Goal: Transaction & Acquisition: Purchase product/service

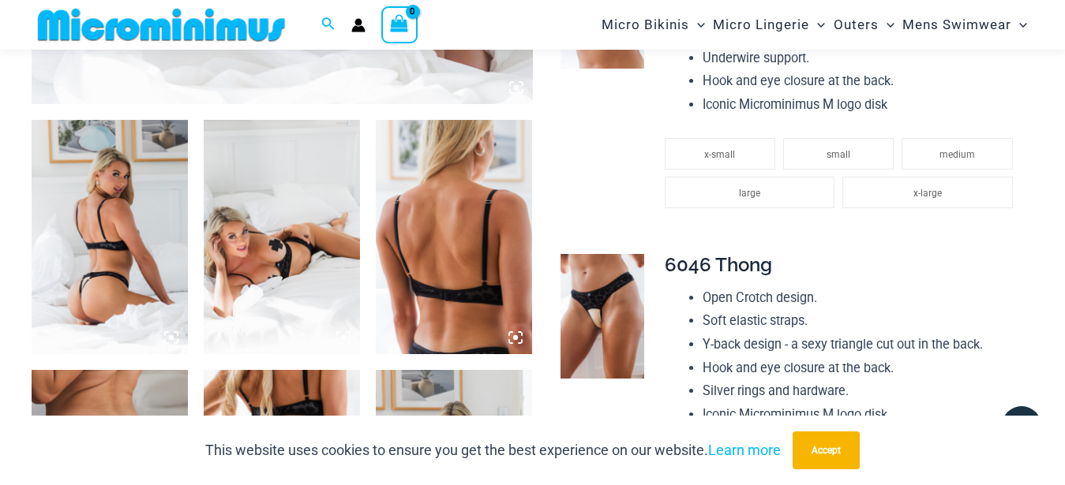
scroll to position [549, 0]
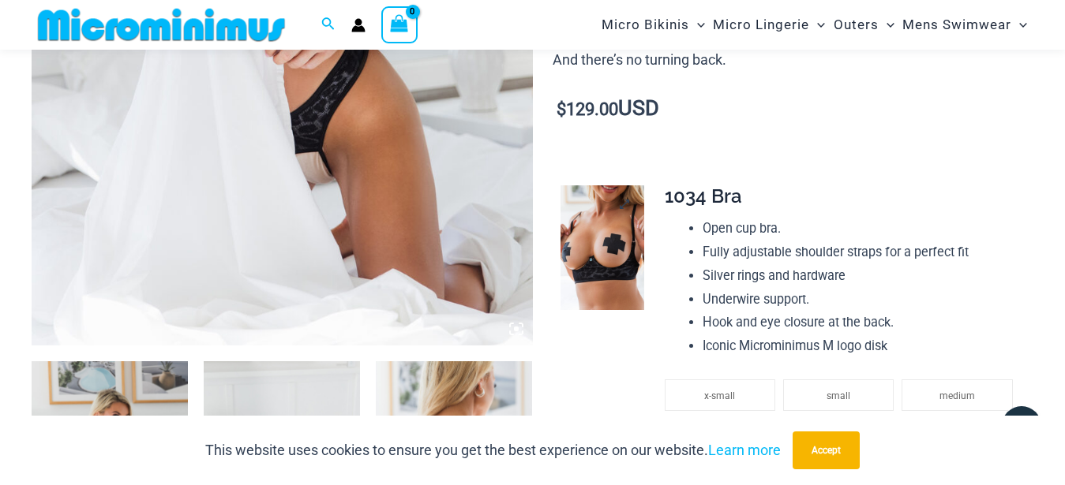
click at [586, 227] on img at bounding box center [602, 247] width 84 height 125
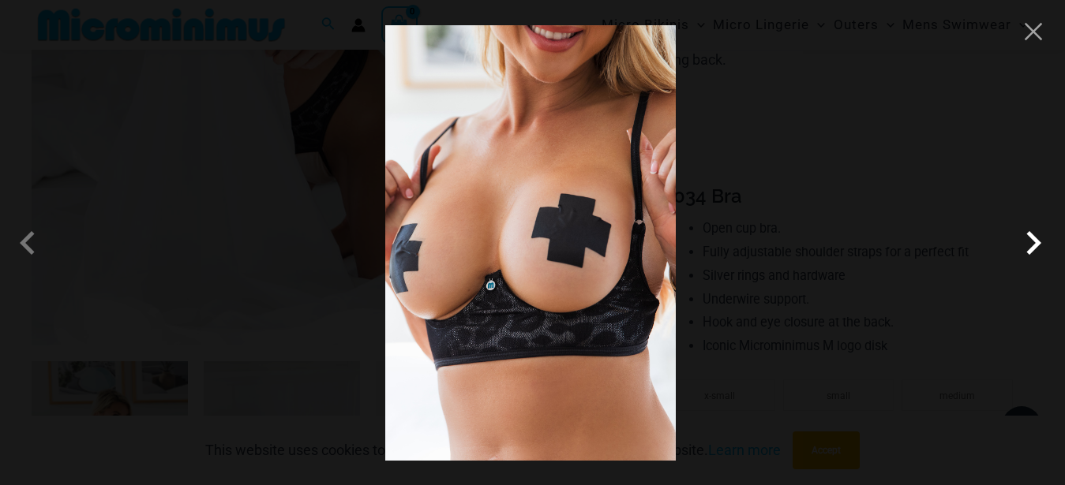
click at [1034, 249] on span at bounding box center [1033, 242] width 47 height 47
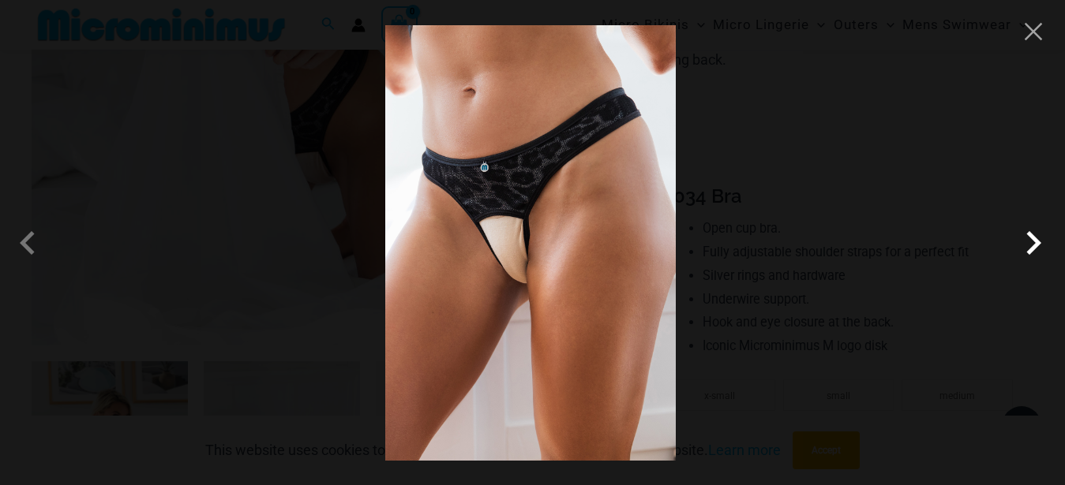
click at [1034, 249] on span at bounding box center [1033, 242] width 47 height 47
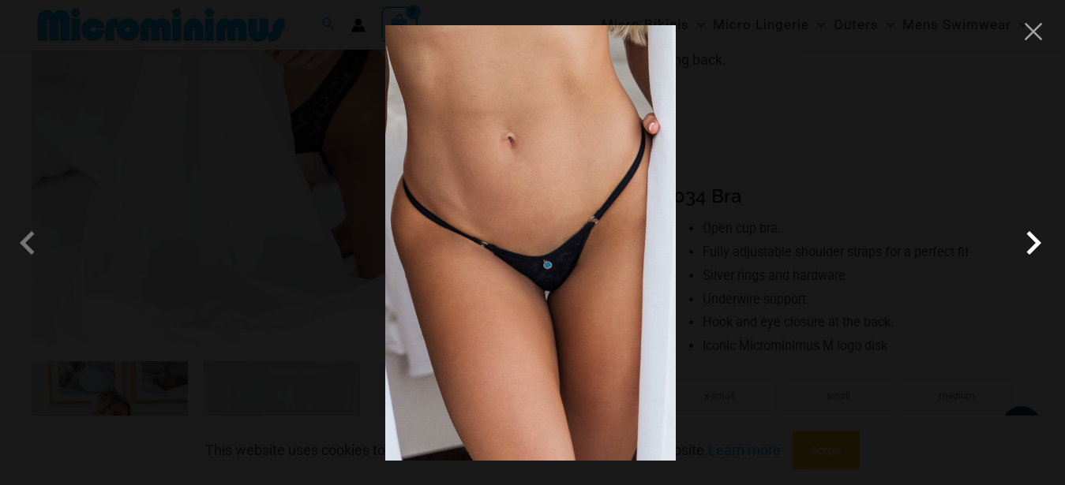
click at [1034, 249] on span at bounding box center [1033, 242] width 47 height 47
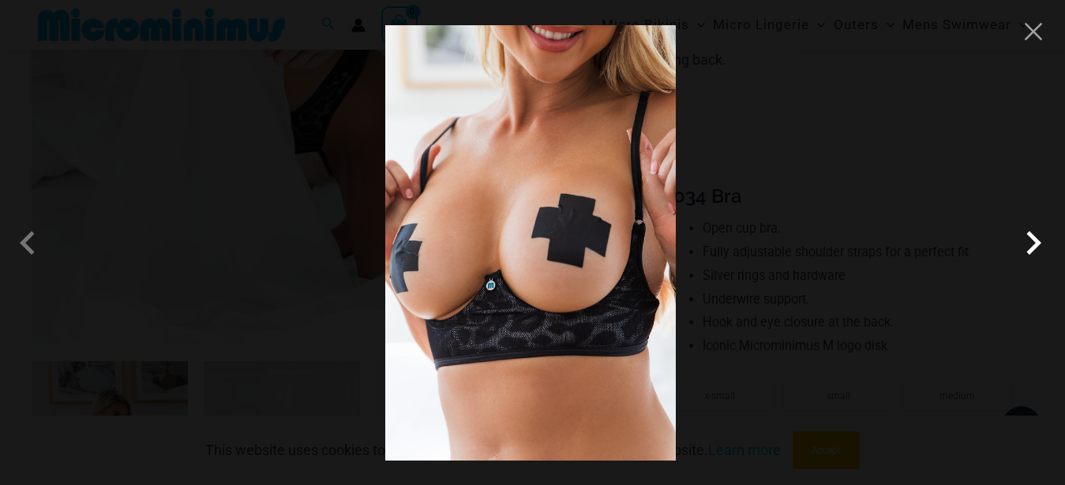
click at [1037, 251] on span at bounding box center [1033, 242] width 47 height 47
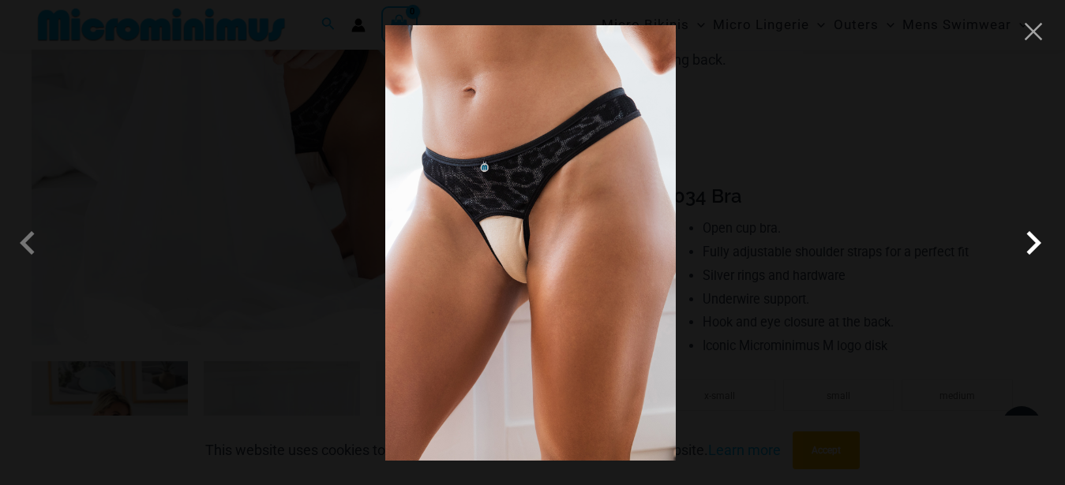
click at [1037, 251] on span at bounding box center [1033, 242] width 47 height 47
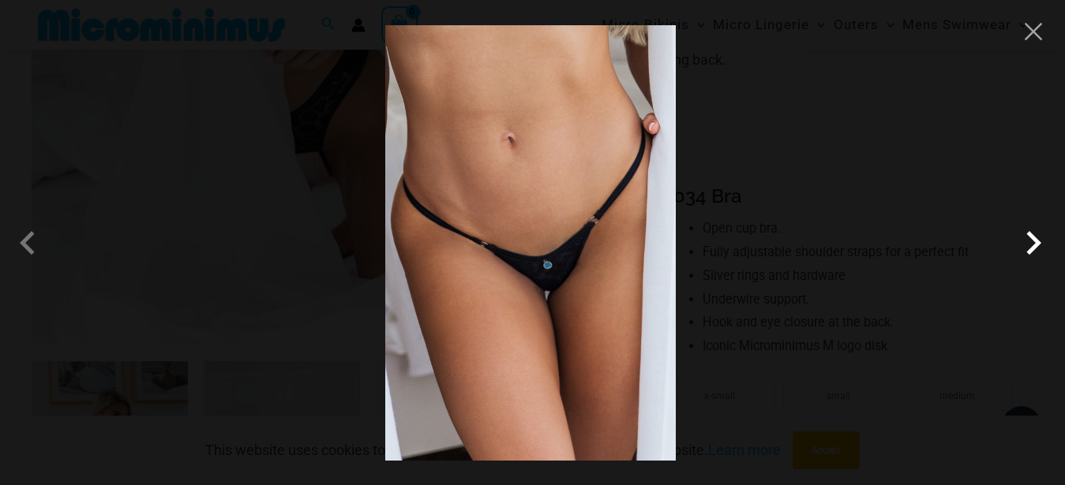
click at [1019, 241] on span at bounding box center [1033, 242] width 47 height 47
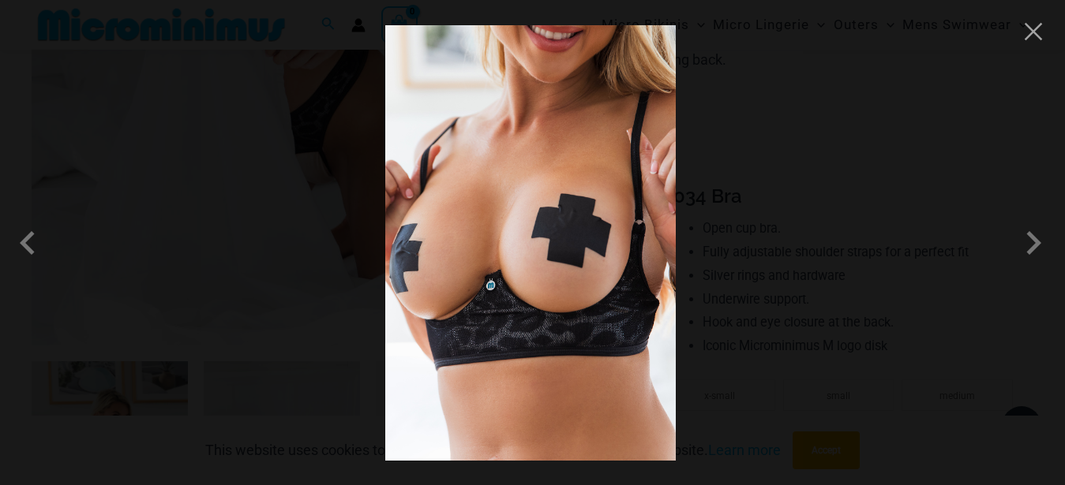
click at [878, 270] on div at bounding box center [532, 242] width 1065 height 485
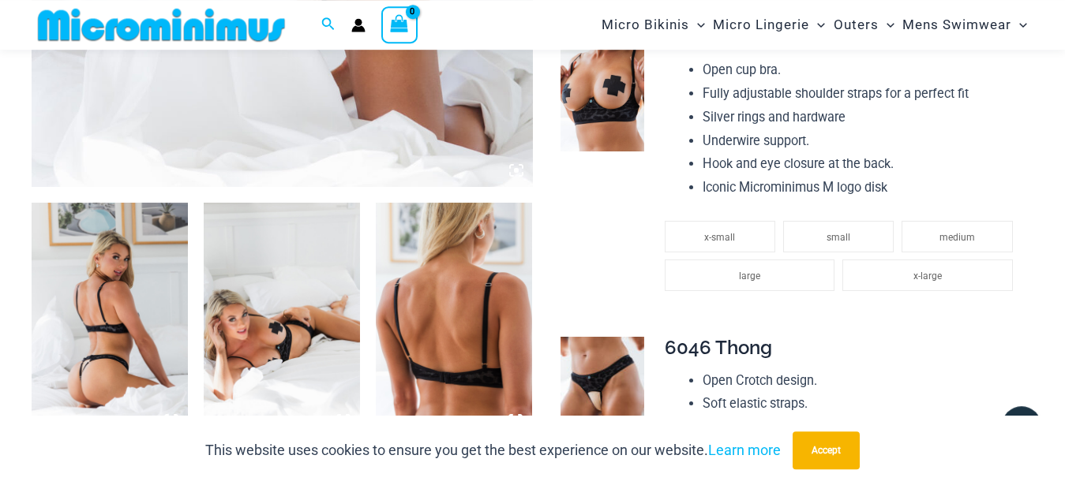
scroll to position [791, 0]
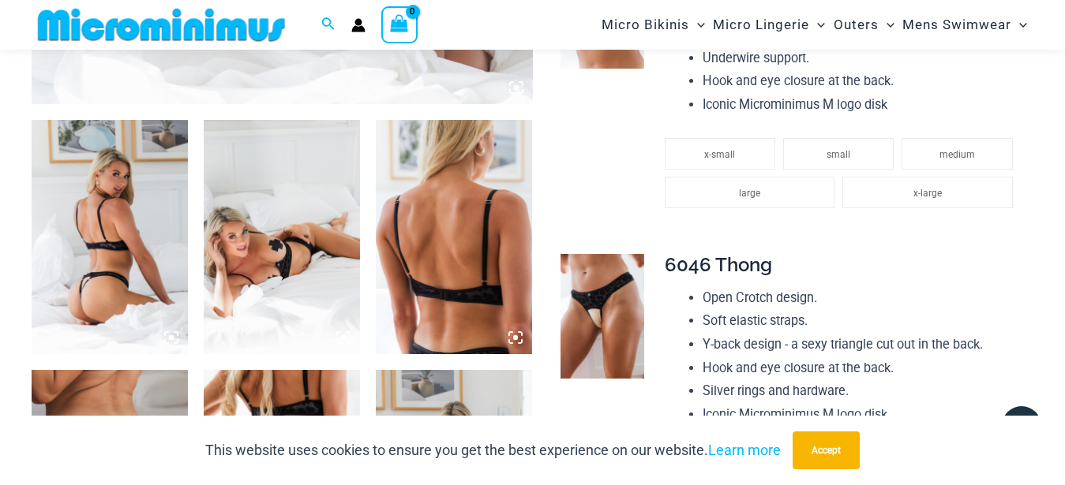
click at [84, 257] on img at bounding box center [110, 237] width 156 height 234
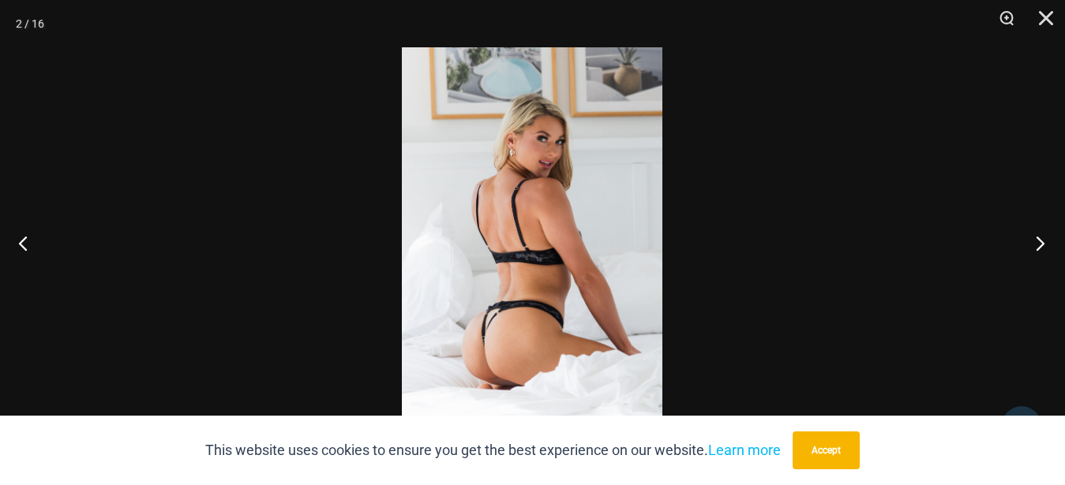
click at [1045, 243] on button "Next" at bounding box center [1035, 243] width 59 height 79
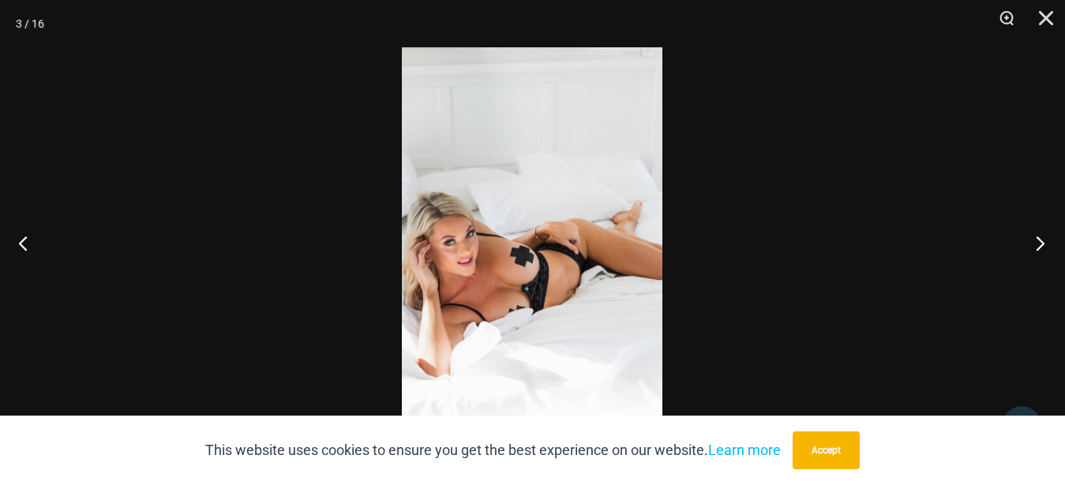
click at [1045, 244] on button "Next" at bounding box center [1035, 243] width 59 height 79
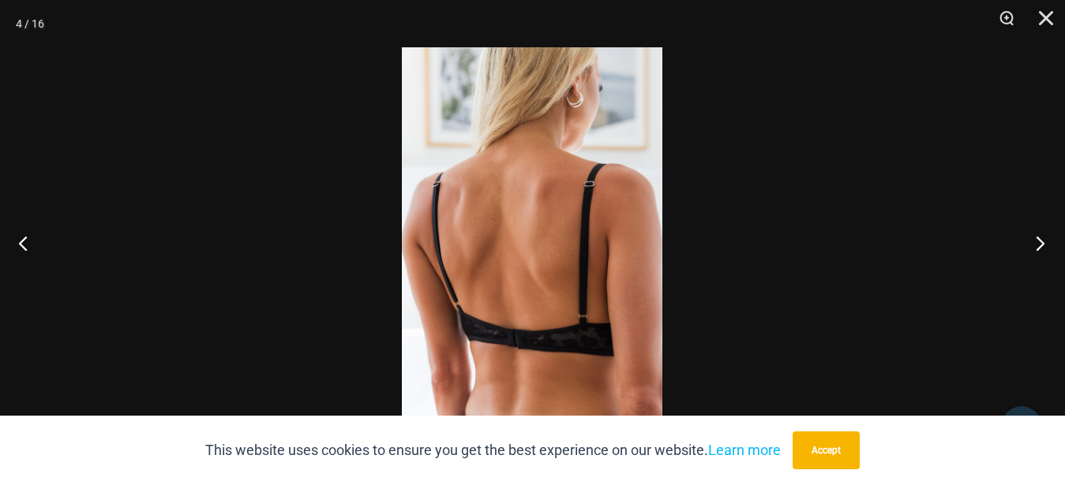
click at [1045, 244] on button "Next" at bounding box center [1035, 243] width 59 height 79
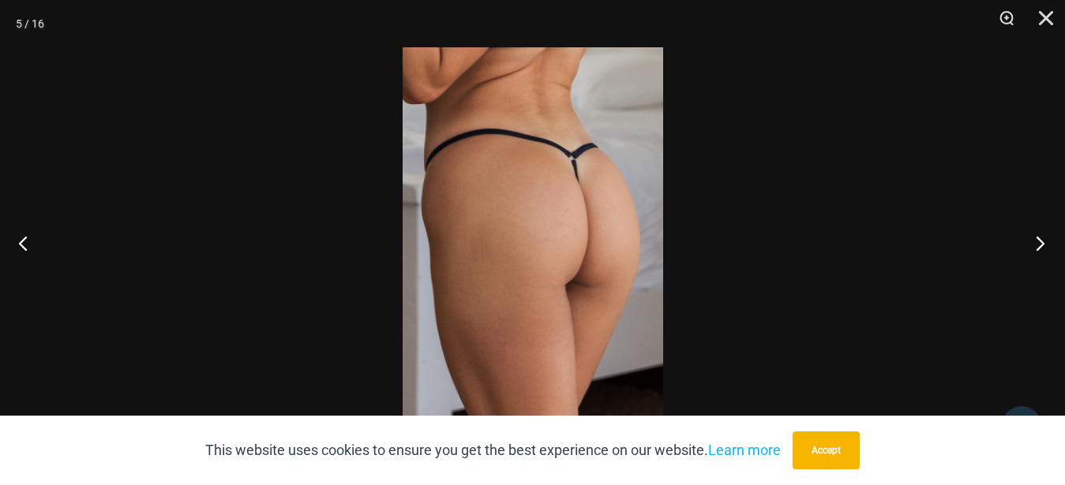
click at [1045, 244] on button "Next" at bounding box center [1035, 243] width 59 height 79
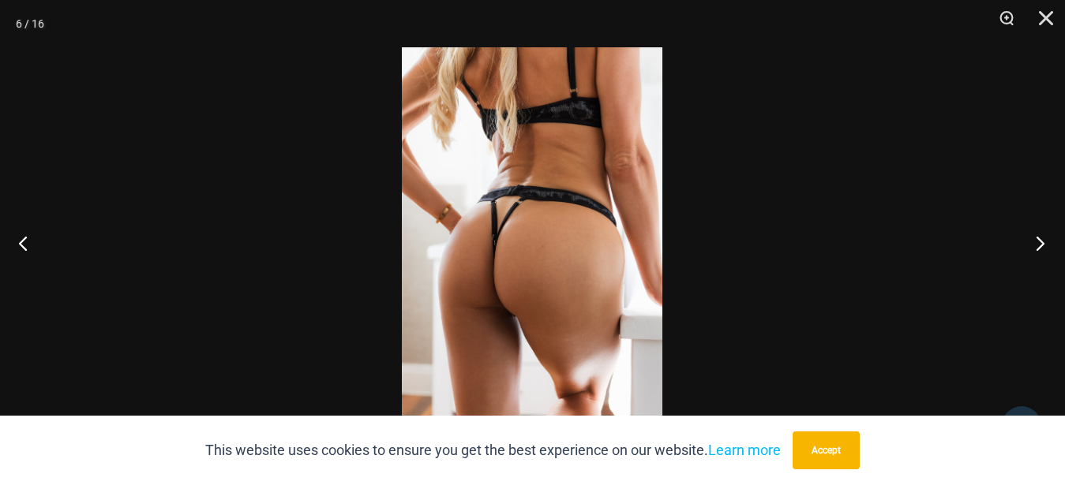
click at [1045, 244] on button "Next" at bounding box center [1035, 243] width 59 height 79
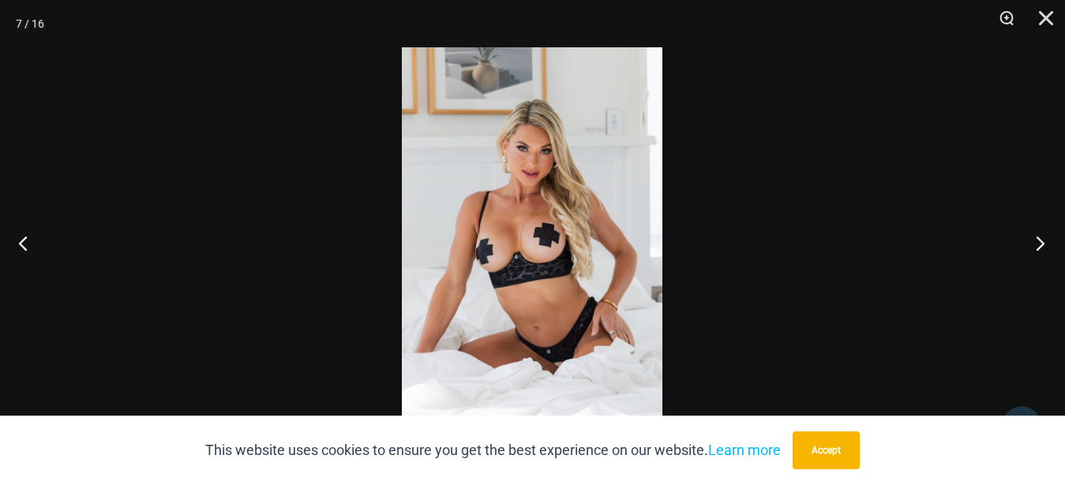
click at [1045, 245] on button "Next" at bounding box center [1035, 243] width 59 height 79
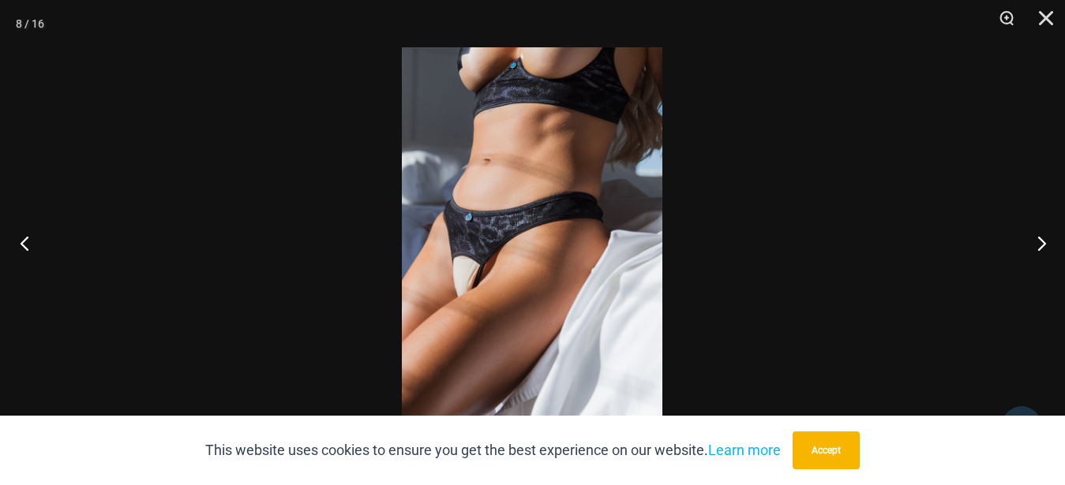
click at [27, 240] on button "Previous" at bounding box center [29, 243] width 59 height 79
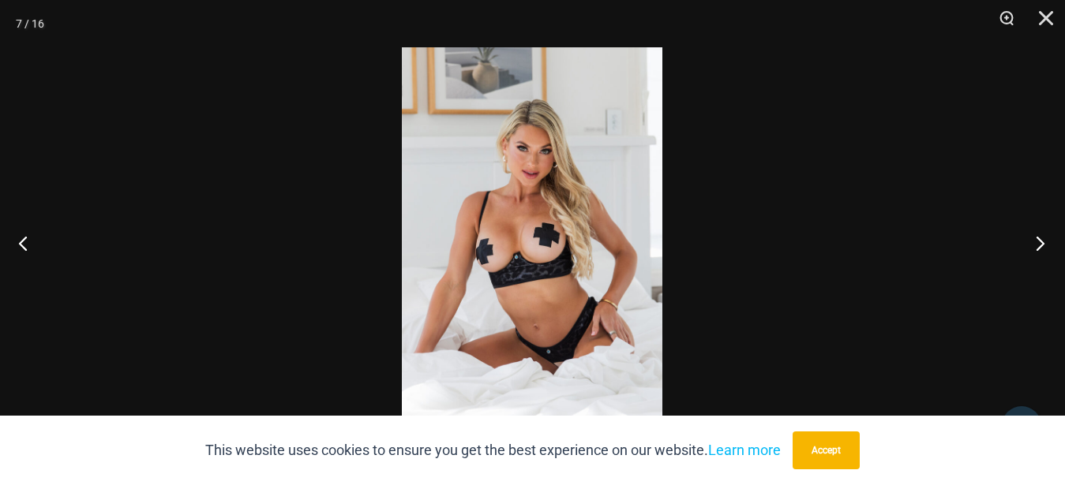
click at [1047, 244] on button "Next" at bounding box center [1035, 243] width 59 height 79
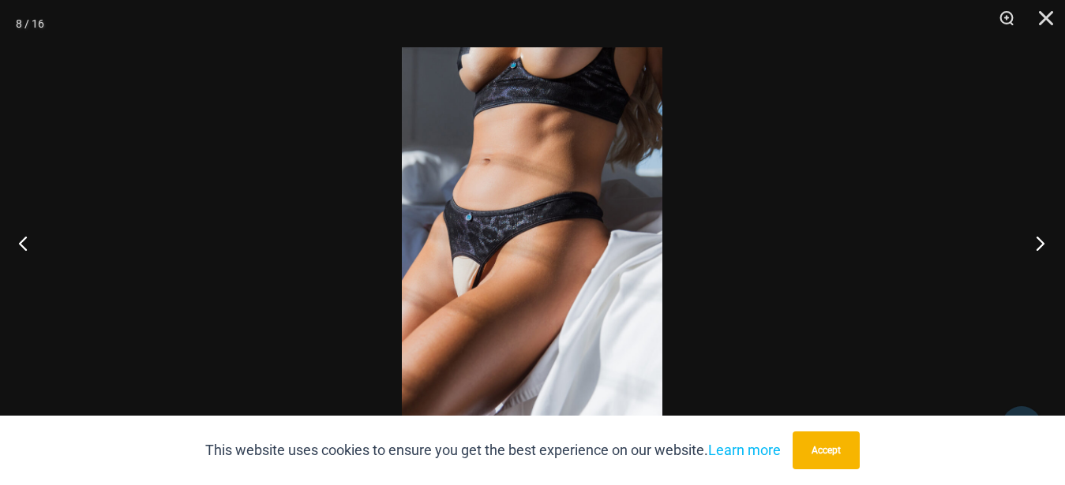
click at [1047, 244] on button "Next" at bounding box center [1035, 243] width 59 height 79
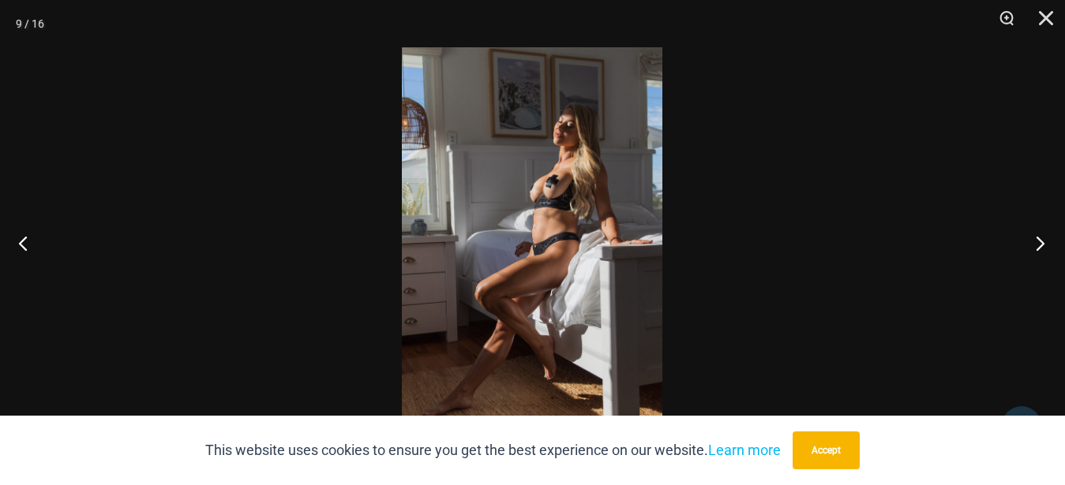
click at [1047, 244] on button "Next" at bounding box center [1035, 243] width 59 height 79
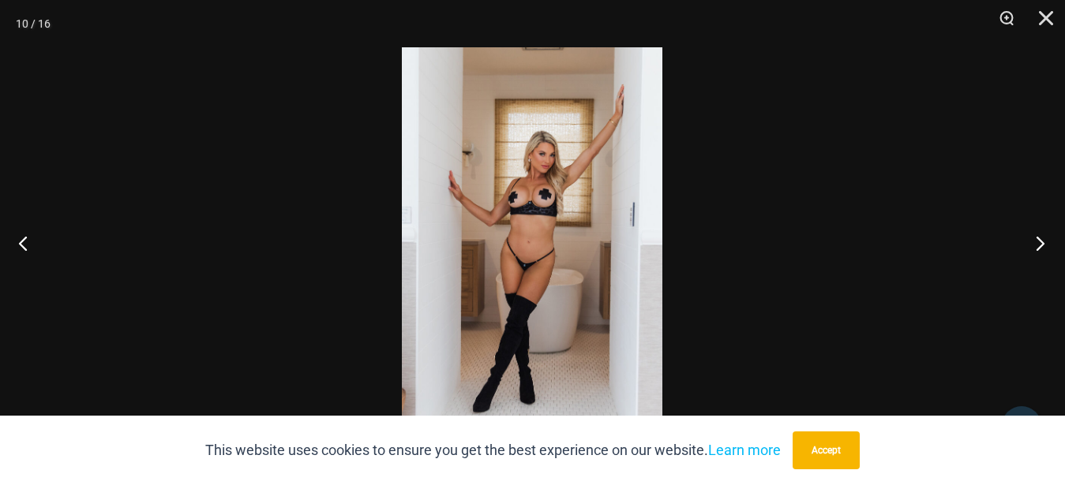
click at [1047, 245] on button "Next" at bounding box center [1035, 243] width 59 height 79
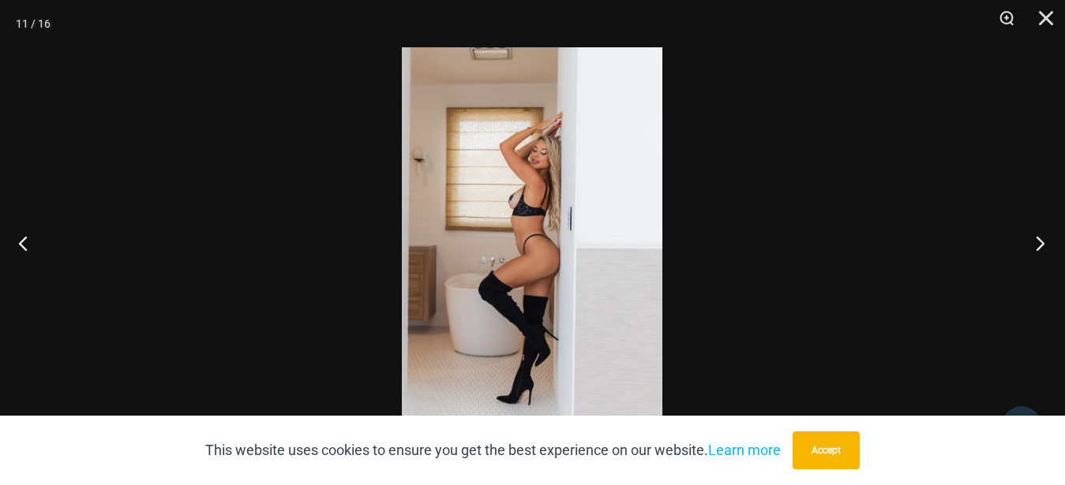
click at [1047, 245] on button "Next" at bounding box center [1035, 243] width 59 height 79
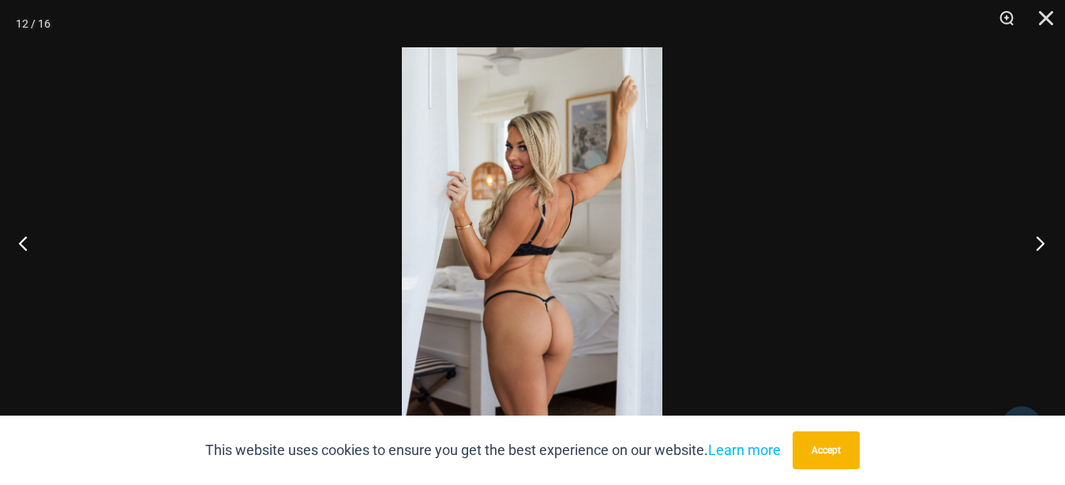
click at [1047, 245] on button "Next" at bounding box center [1035, 243] width 59 height 79
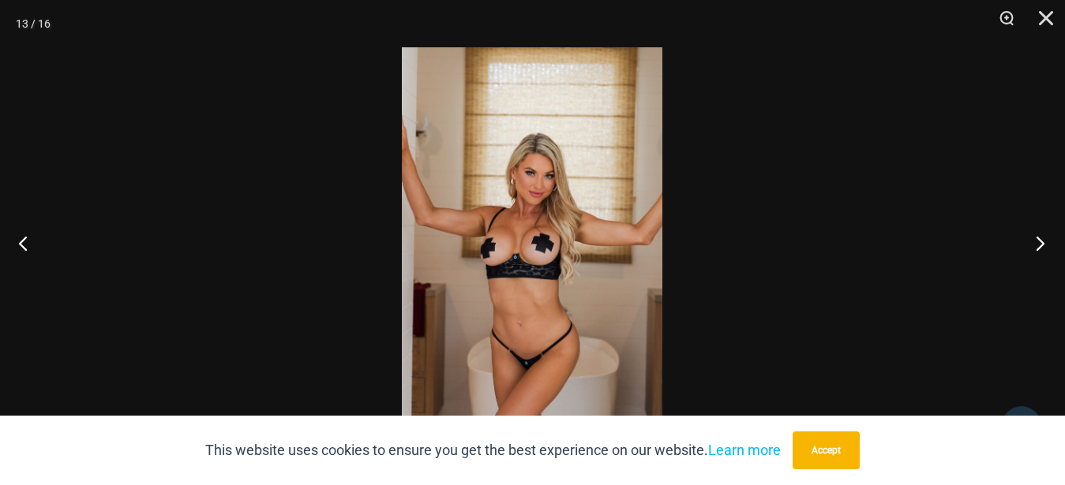
click at [1047, 245] on button "Next" at bounding box center [1035, 243] width 59 height 79
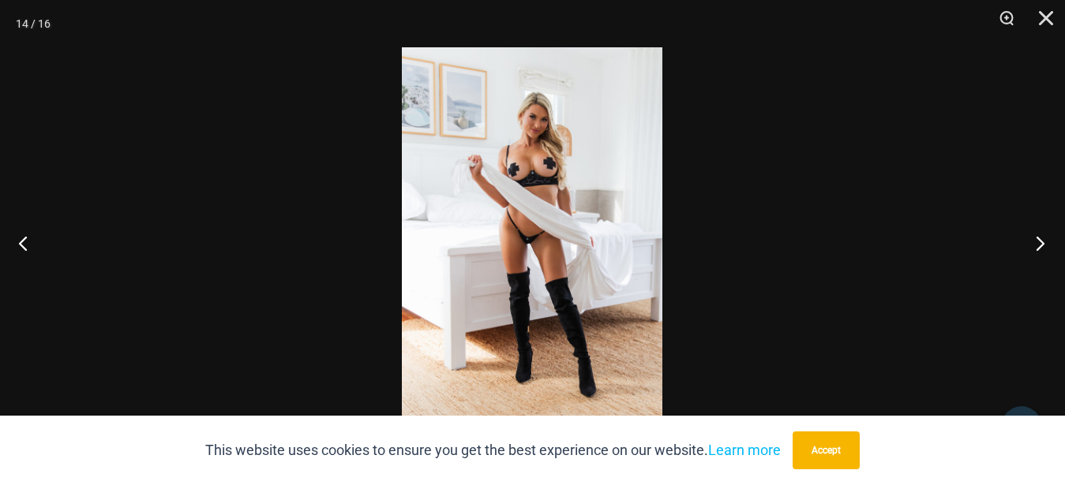
click at [1047, 245] on button "Next" at bounding box center [1035, 243] width 59 height 79
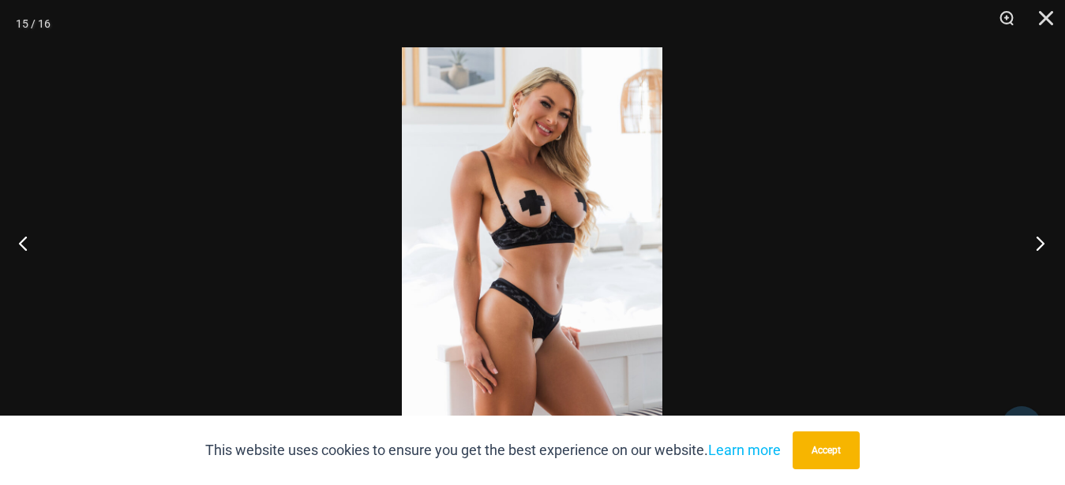
click at [1044, 245] on button "Next" at bounding box center [1035, 243] width 59 height 79
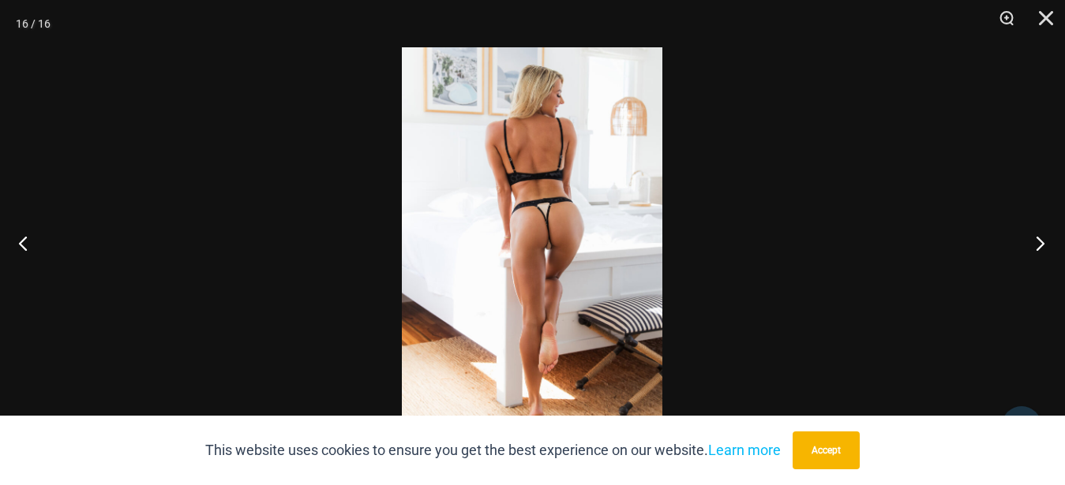
click at [1044, 245] on button "Next" at bounding box center [1035, 243] width 59 height 79
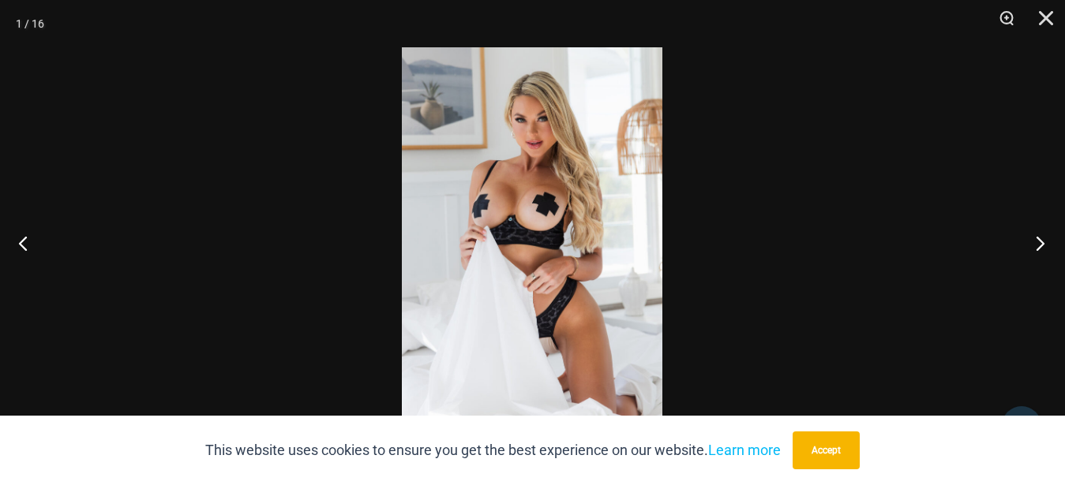
click at [1044, 245] on button "Next" at bounding box center [1035, 243] width 59 height 79
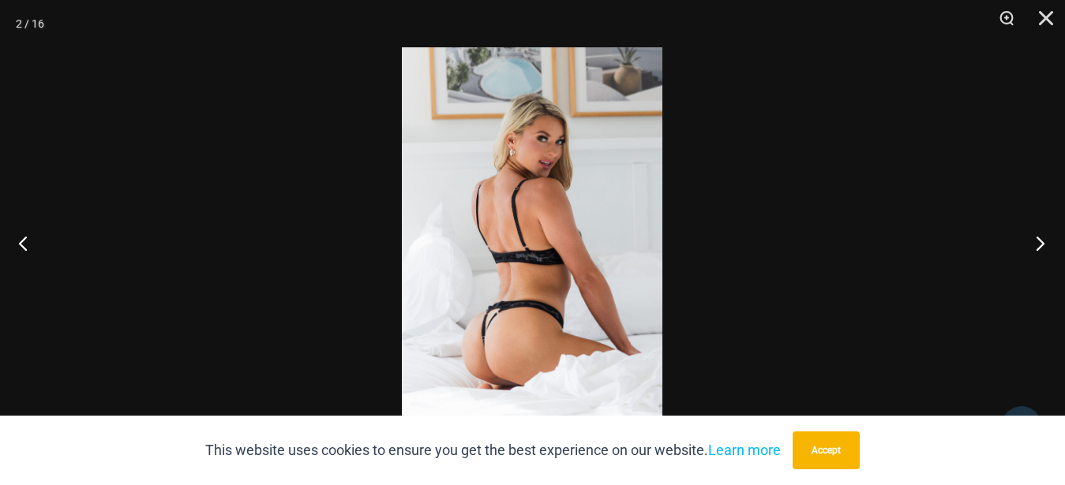
click at [1044, 245] on button "Next" at bounding box center [1035, 243] width 59 height 79
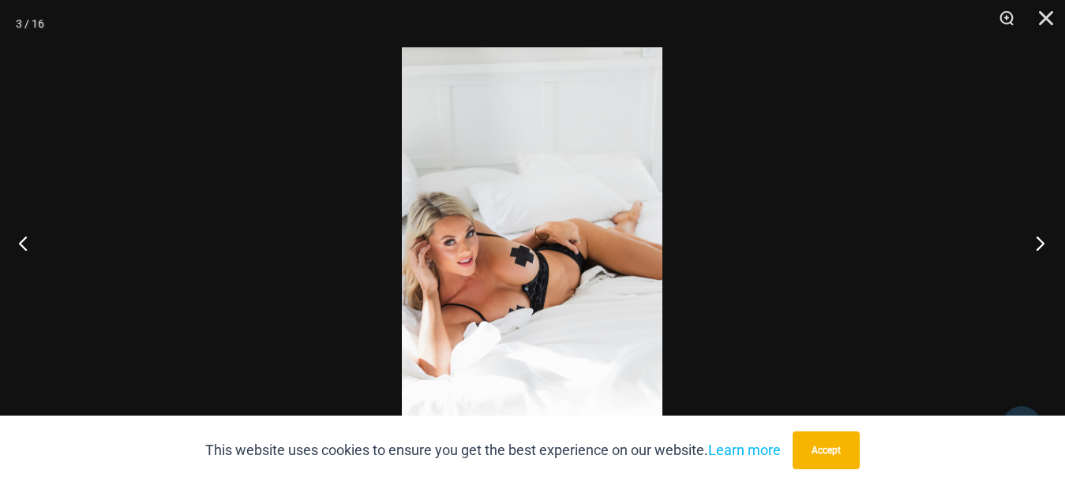
click at [1043, 245] on button "Next" at bounding box center [1035, 243] width 59 height 79
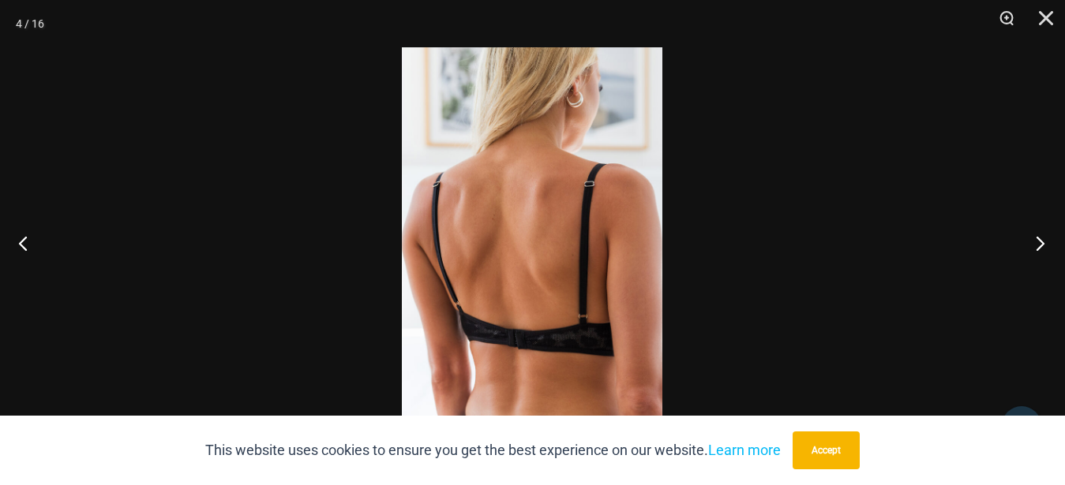
click at [1036, 245] on button "Next" at bounding box center [1035, 243] width 59 height 79
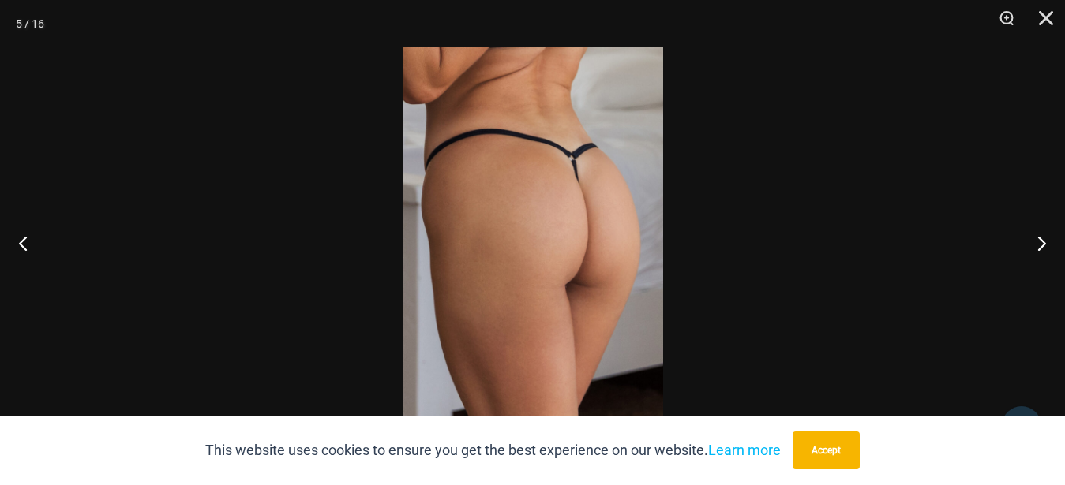
click at [951, 194] on div at bounding box center [532, 242] width 1065 height 485
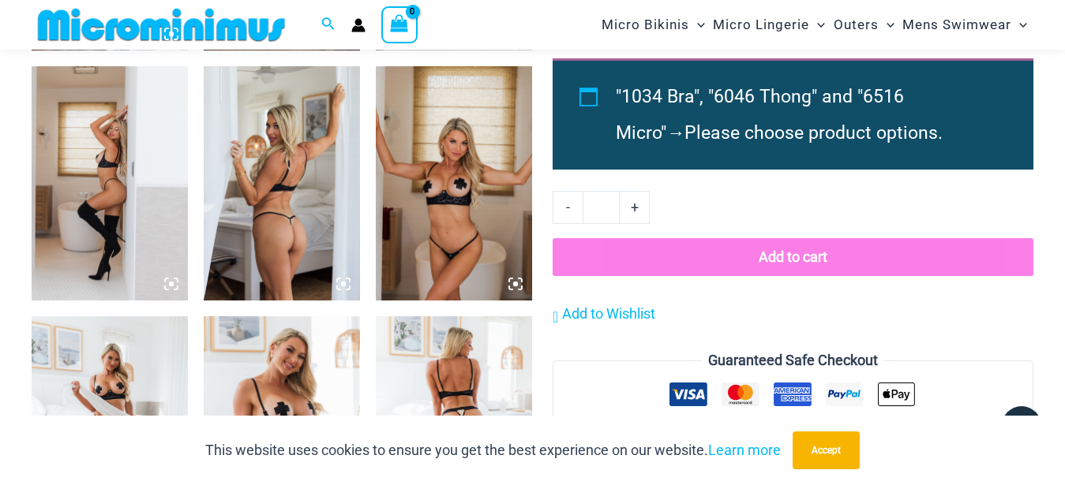
scroll to position [1838, 0]
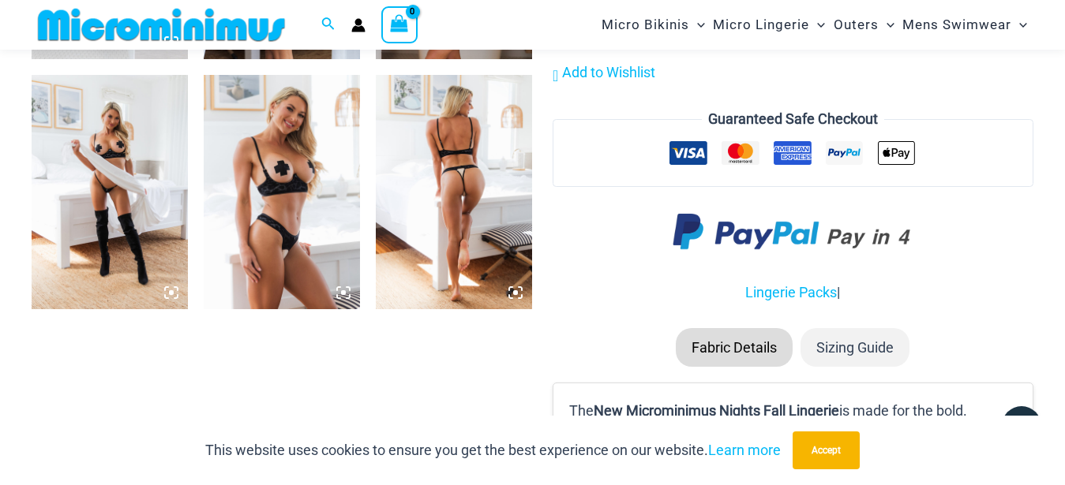
click at [472, 149] on img at bounding box center [454, 192] width 156 height 234
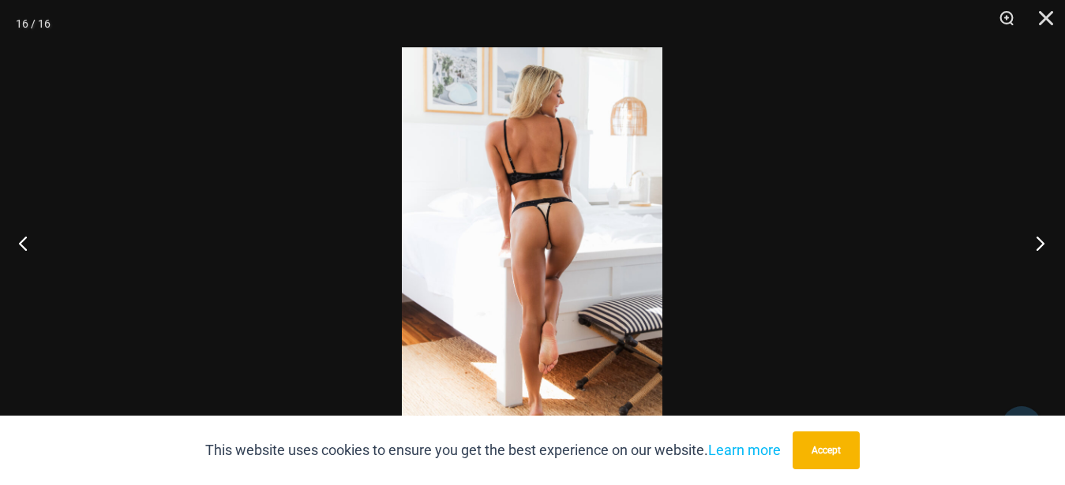
click at [1039, 245] on button "Next" at bounding box center [1035, 243] width 59 height 79
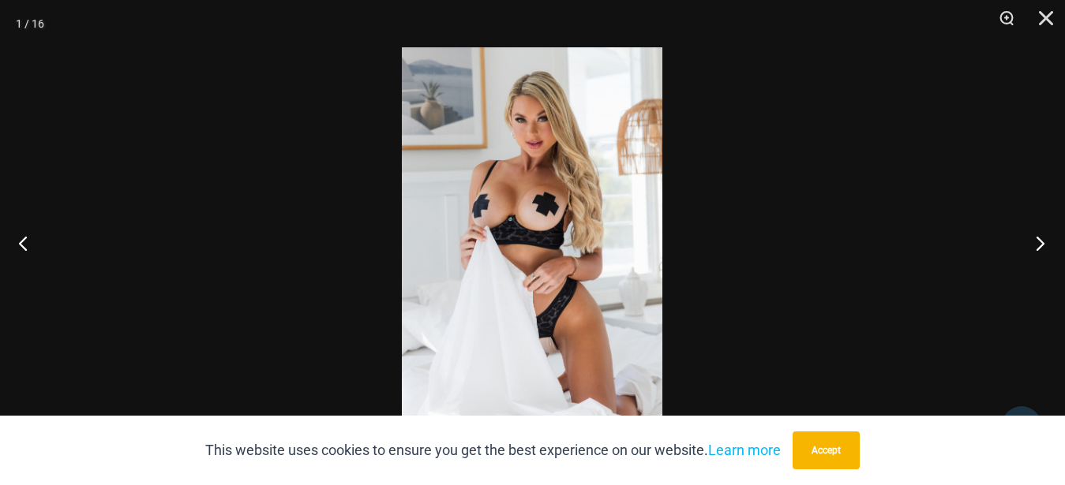
click at [1039, 245] on button "Next" at bounding box center [1035, 243] width 59 height 79
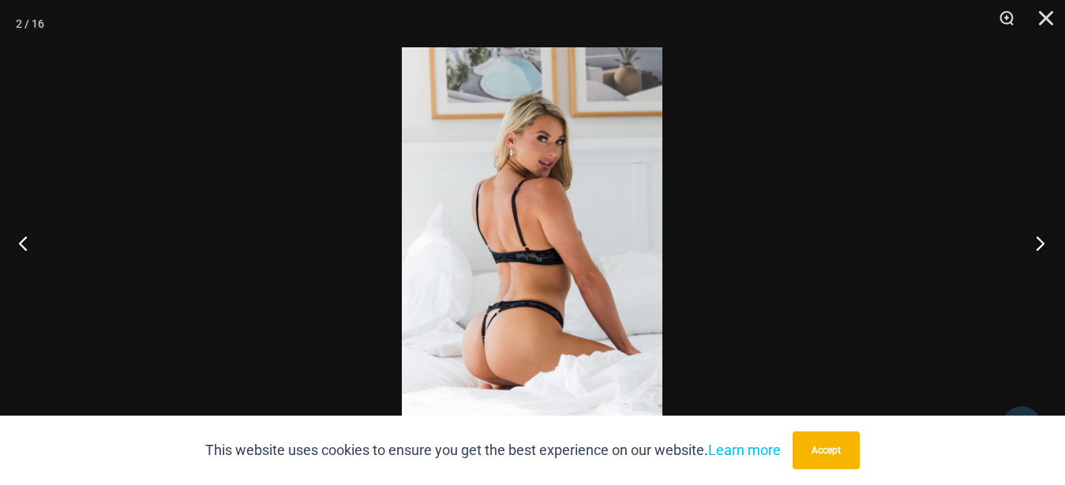
click at [1039, 245] on button "Next" at bounding box center [1035, 243] width 59 height 79
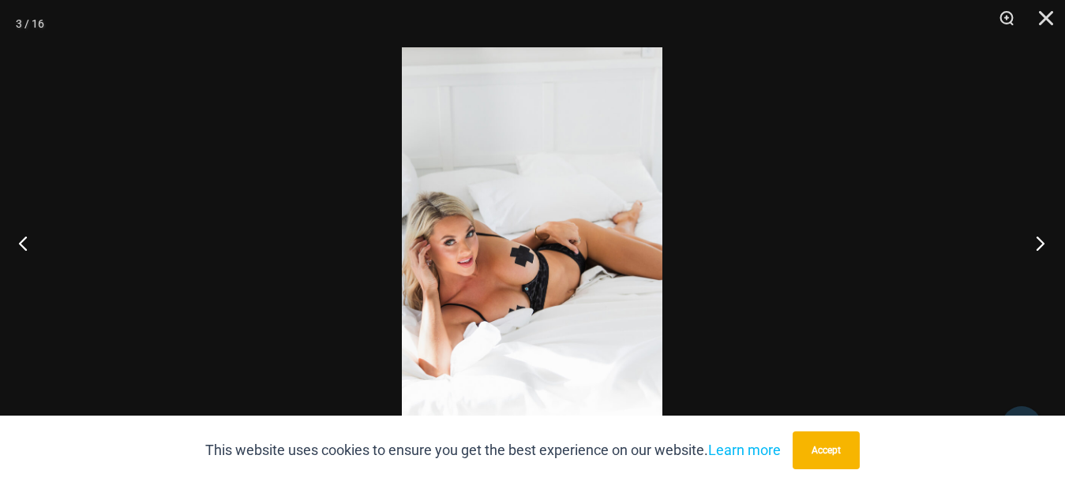
click at [1039, 245] on button "Next" at bounding box center [1035, 243] width 59 height 79
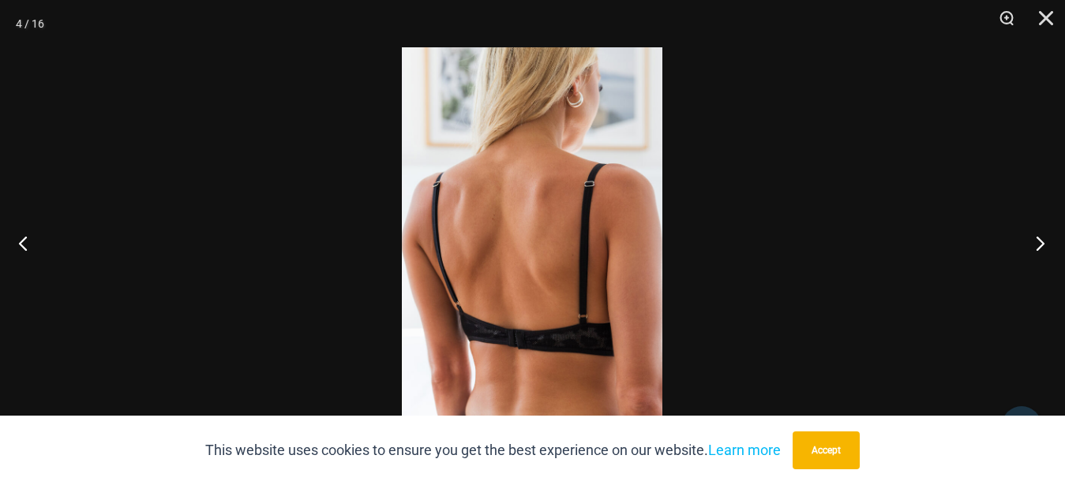
click at [1039, 245] on button "Next" at bounding box center [1035, 243] width 59 height 79
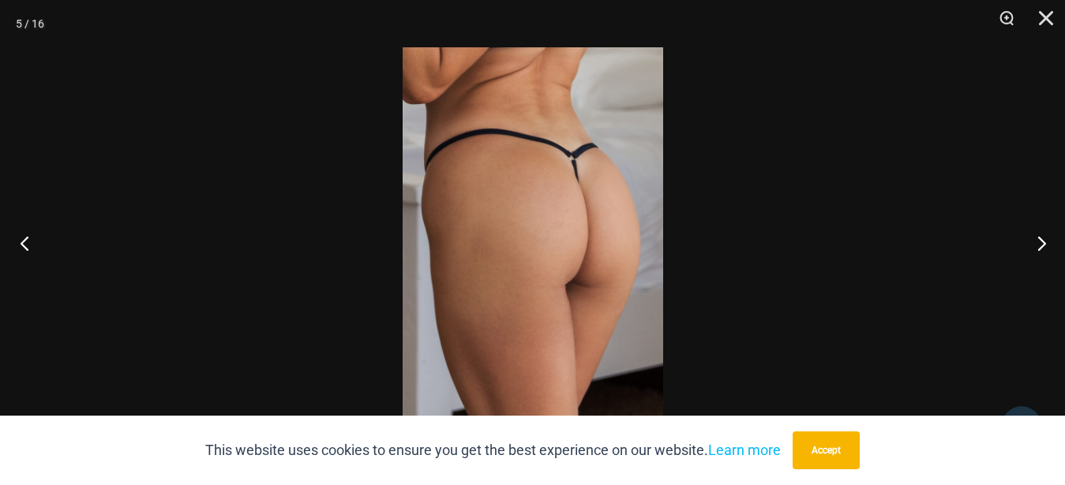
click at [17, 236] on button "Previous" at bounding box center [29, 243] width 59 height 79
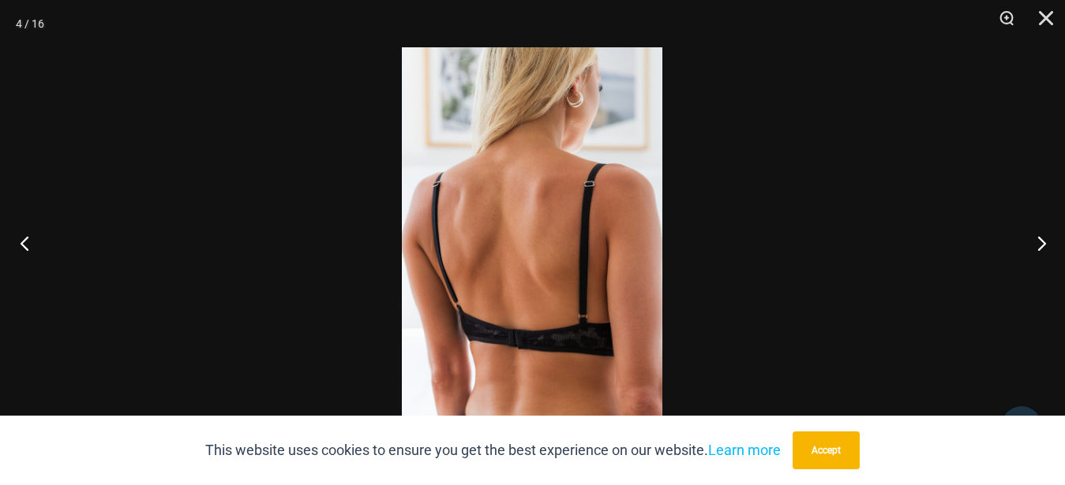
click at [17, 235] on button "Previous" at bounding box center [29, 243] width 59 height 79
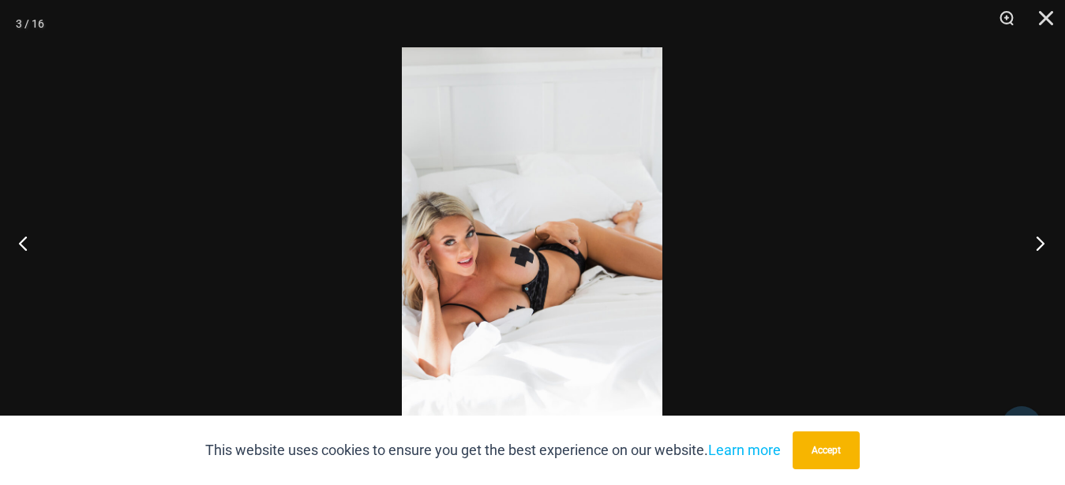
click at [1040, 243] on button "Next" at bounding box center [1035, 243] width 59 height 79
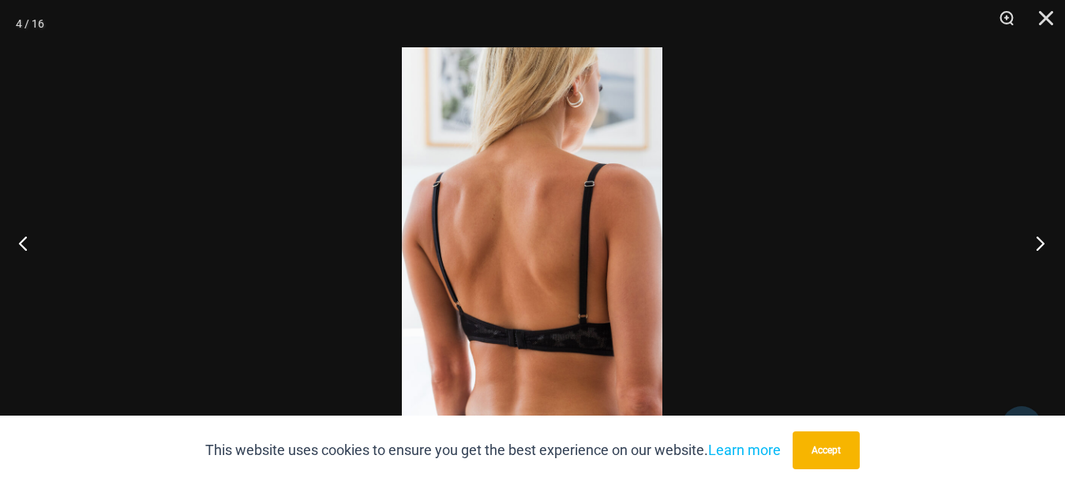
click at [1040, 243] on button "Next" at bounding box center [1035, 243] width 59 height 79
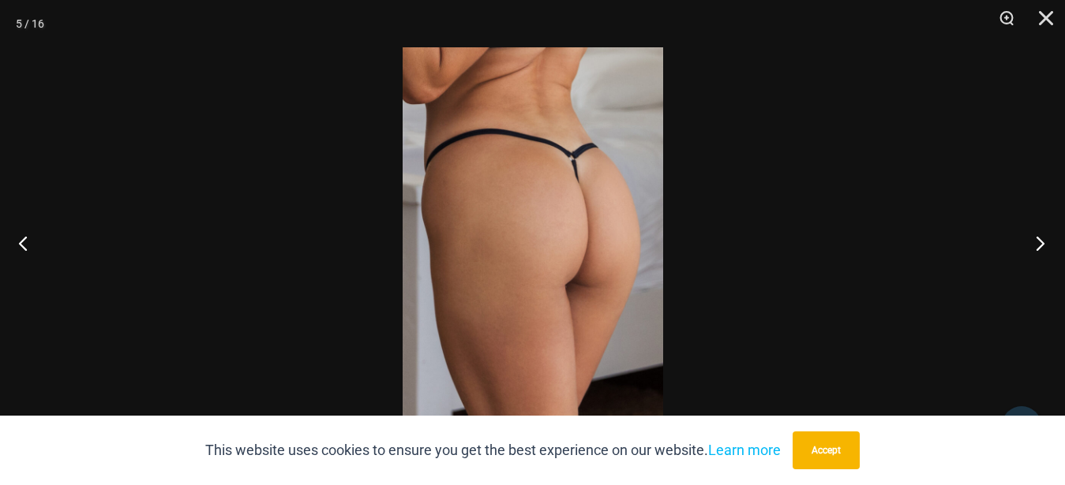
click at [1042, 242] on button "Next" at bounding box center [1035, 243] width 59 height 79
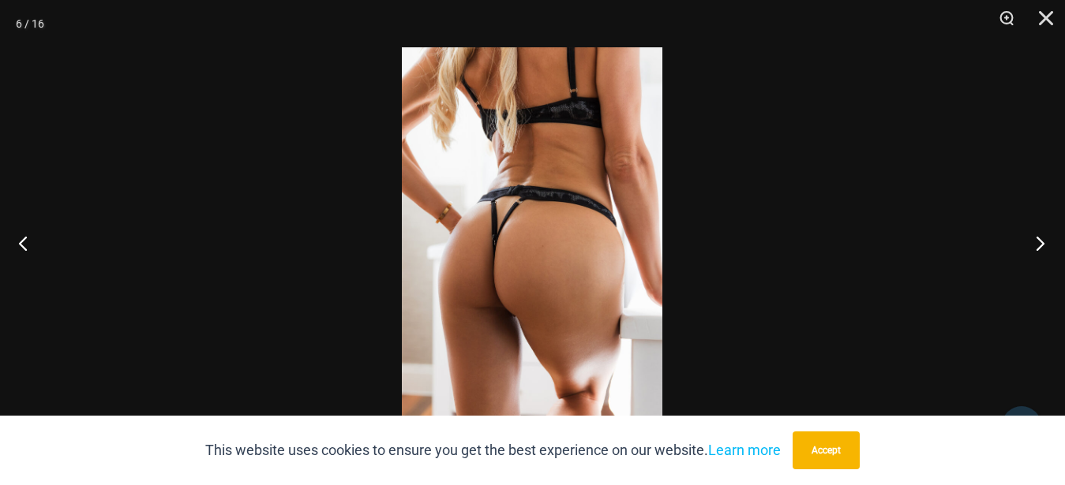
click at [1040, 242] on button "Next" at bounding box center [1035, 243] width 59 height 79
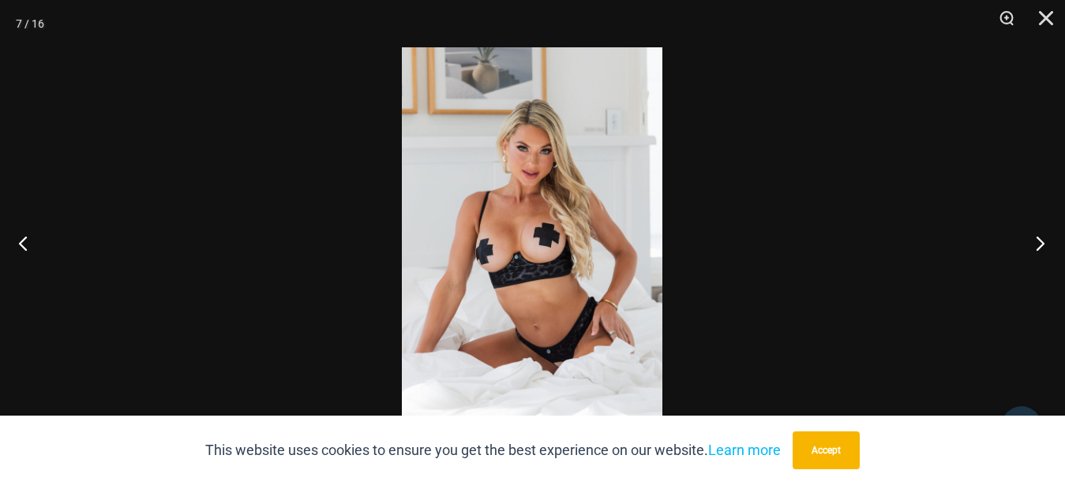
click at [1039, 242] on button "Next" at bounding box center [1035, 243] width 59 height 79
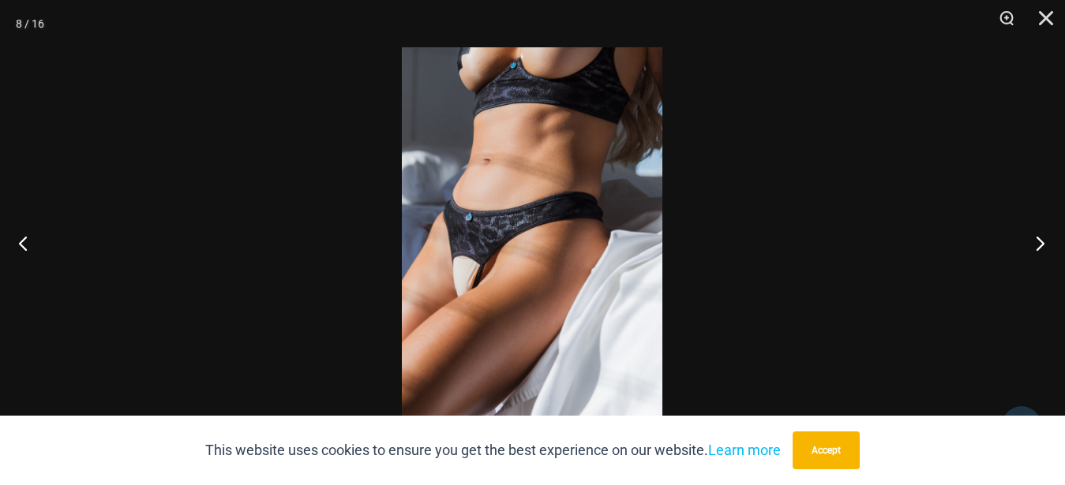
click at [1039, 242] on button "Next" at bounding box center [1035, 243] width 59 height 79
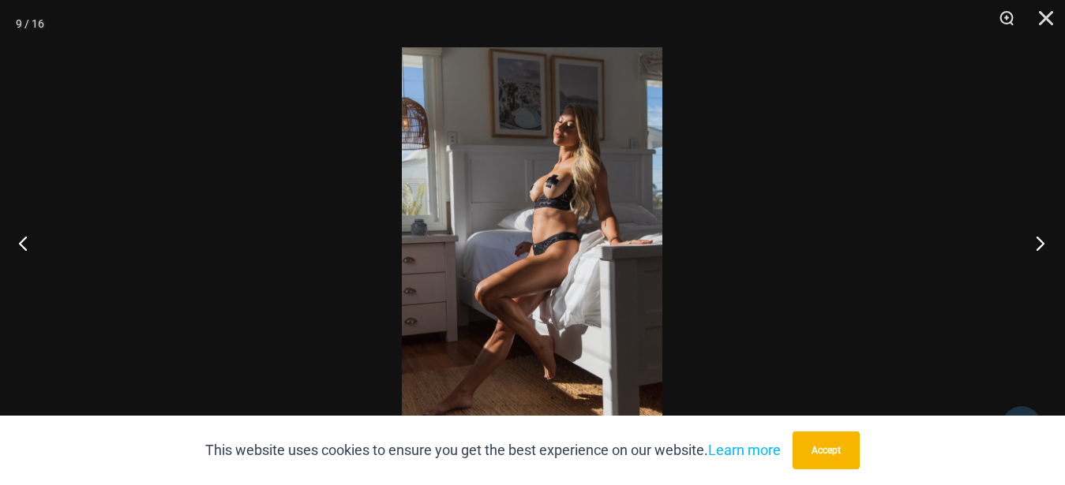
click at [1039, 242] on button "Next" at bounding box center [1035, 243] width 59 height 79
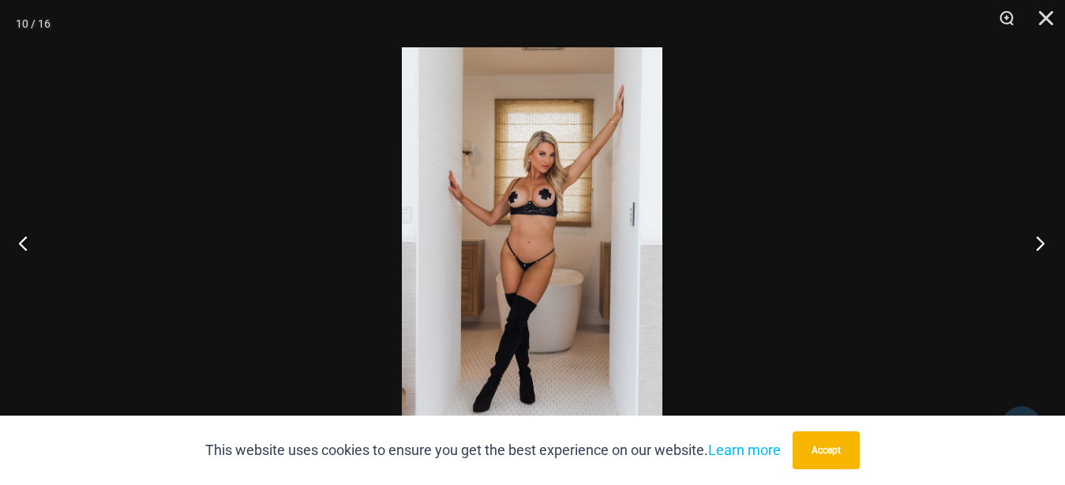
click at [1039, 242] on button "Next" at bounding box center [1035, 243] width 59 height 79
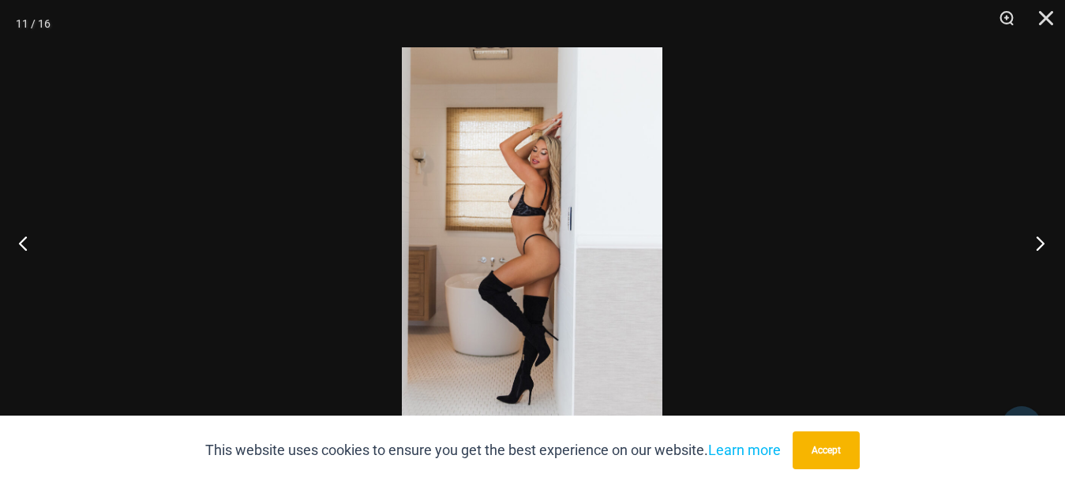
click at [1038, 242] on button "Next" at bounding box center [1035, 243] width 59 height 79
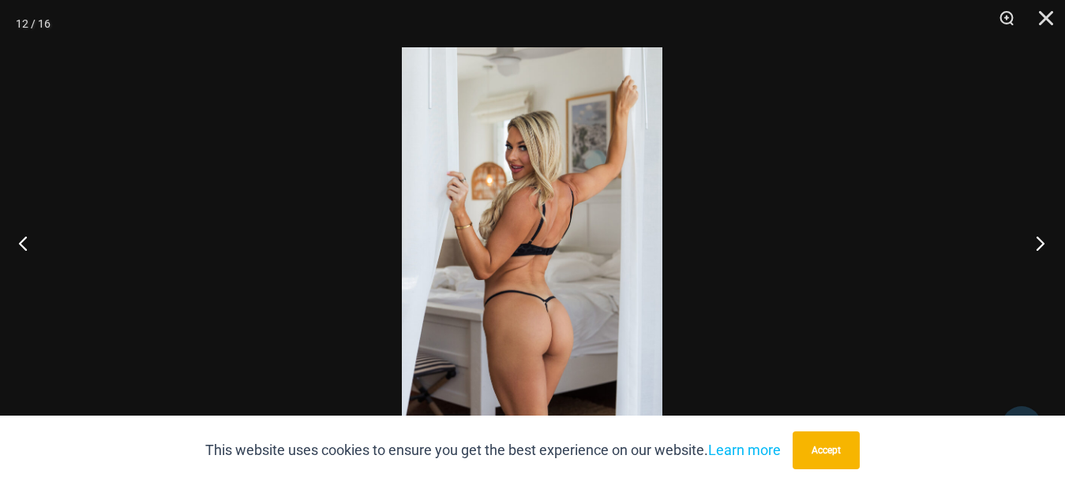
click at [1038, 242] on button "Next" at bounding box center [1035, 243] width 59 height 79
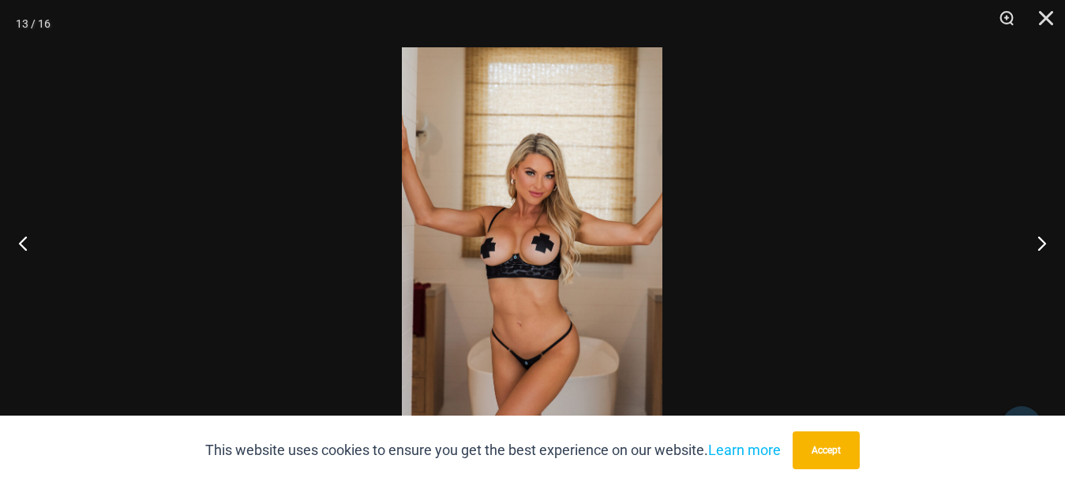
click at [890, 163] on div at bounding box center [532, 242] width 1065 height 485
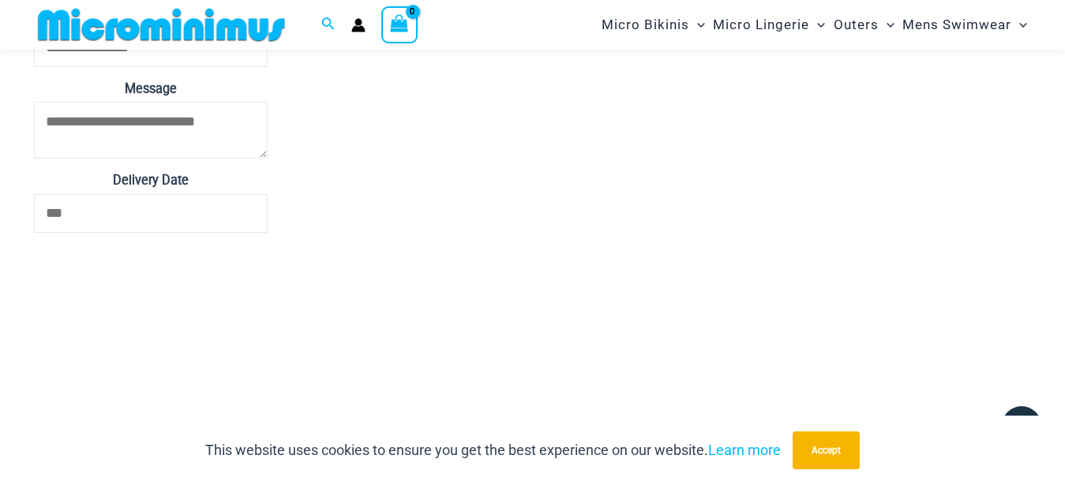
scroll to position [3287, 0]
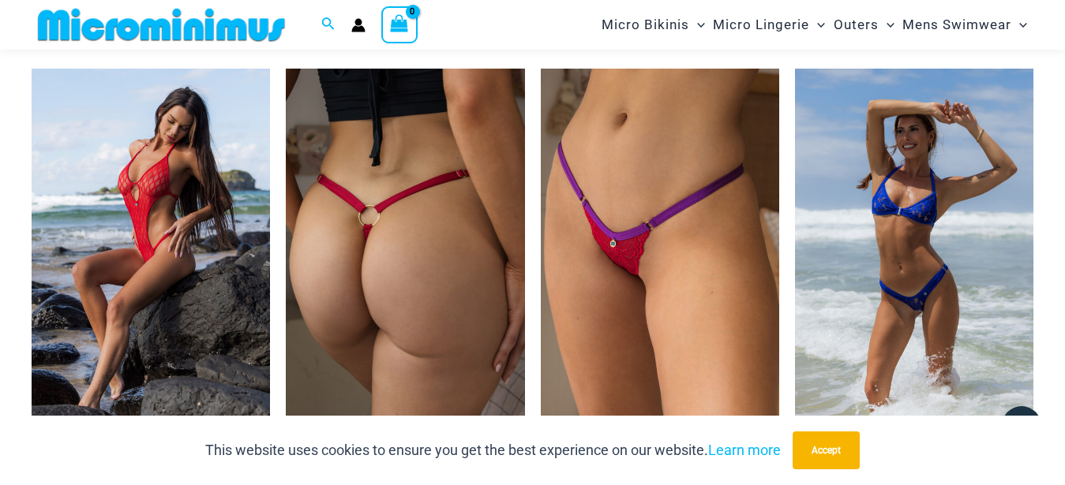
click at [421, 279] on img at bounding box center [405, 248] width 238 height 358
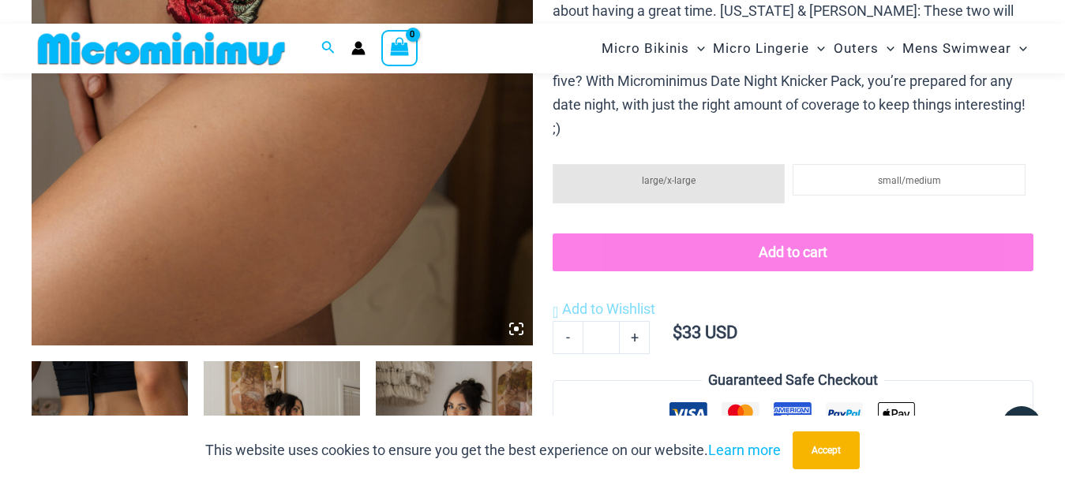
scroll to position [308, 0]
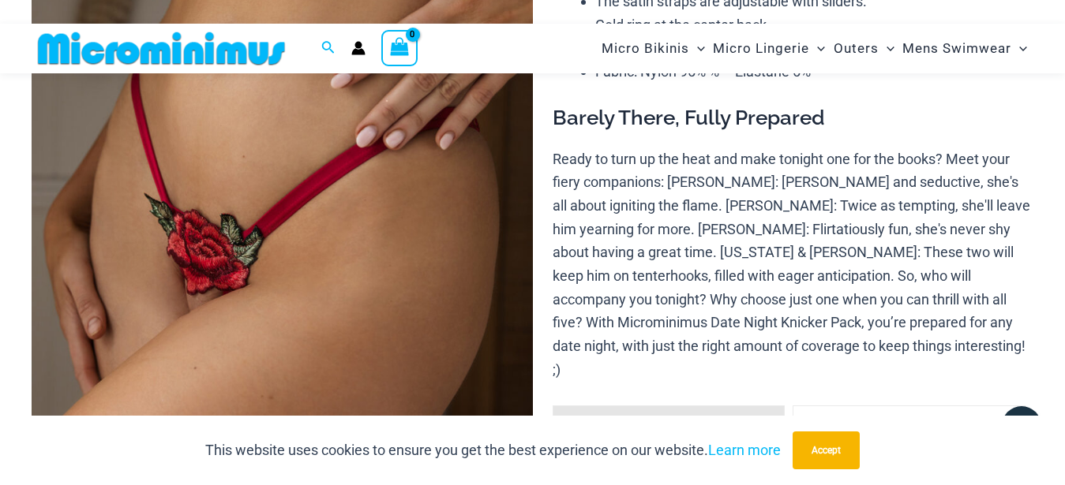
click at [298, 221] on img at bounding box center [282, 211] width 501 height 751
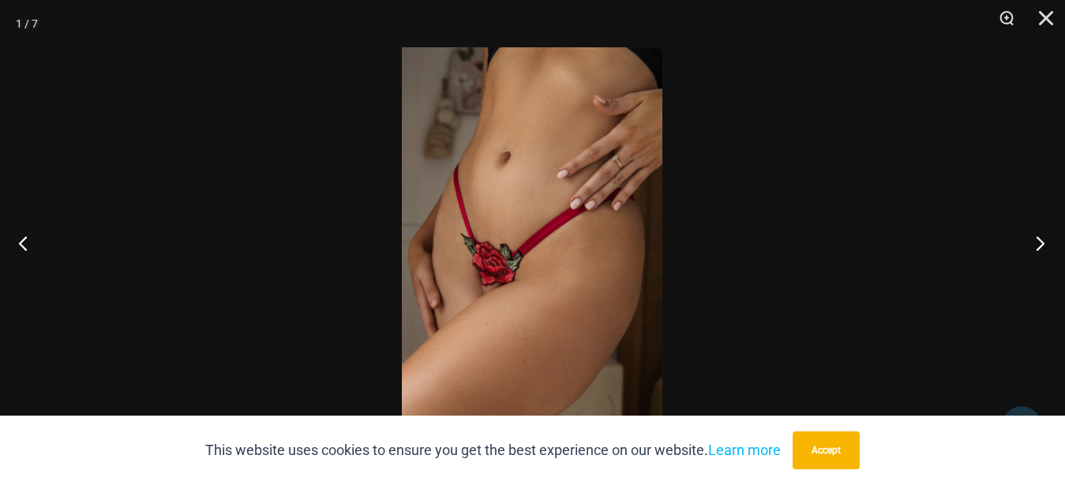
click at [1038, 243] on button "Next" at bounding box center [1035, 243] width 59 height 79
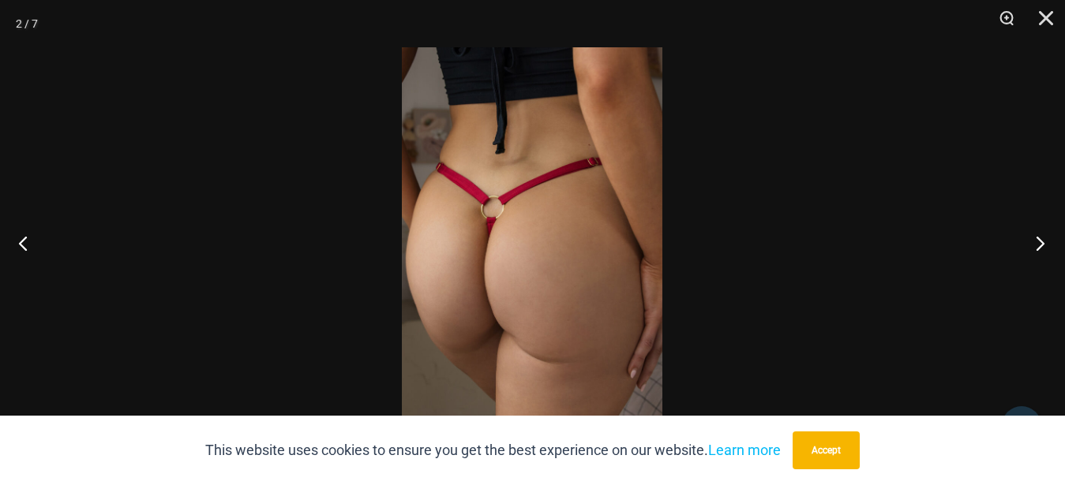
click at [1032, 236] on button "Next" at bounding box center [1035, 243] width 59 height 79
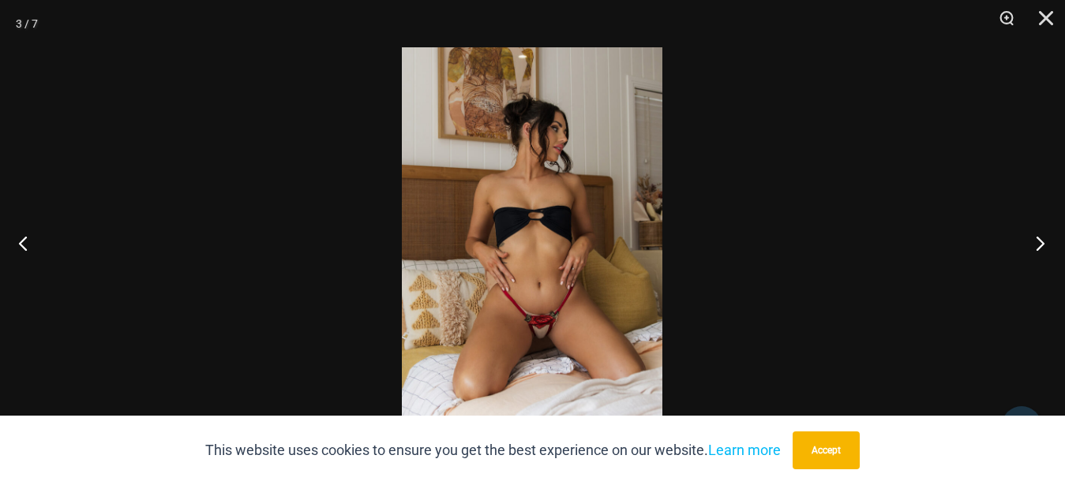
click at [1040, 247] on button "Next" at bounding box center [1035, 243] width 59 height 79
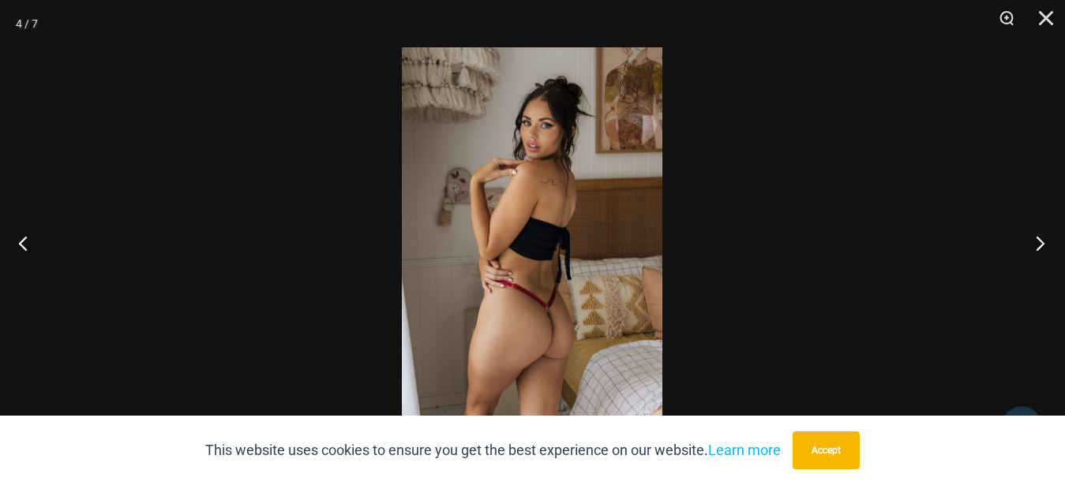
click at [1039, 248] on button "Next" at bounding box center [1035, 243] width 59 height 79
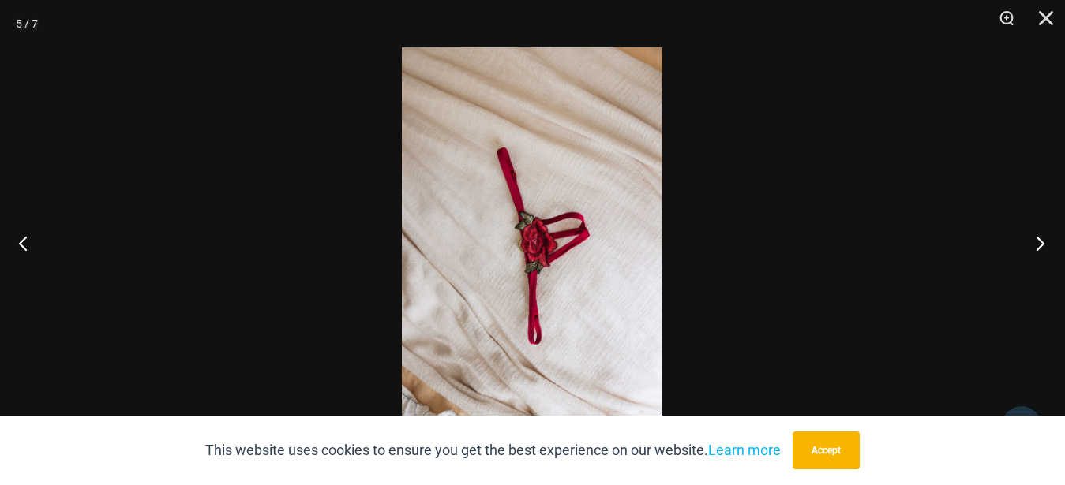
click at [1039, 248] on button "Next" at bounding box center [1035, 243] width 59 height 79
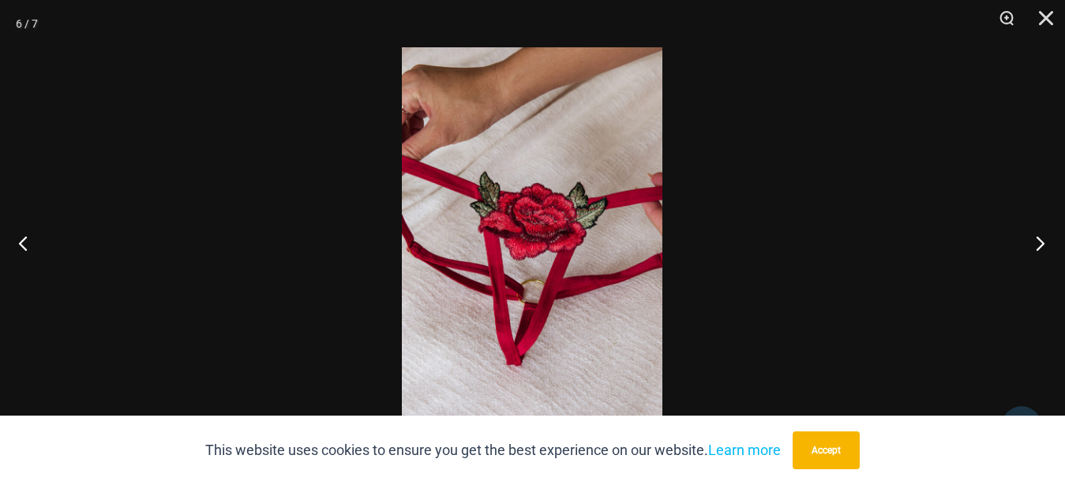
click at [1039, 246] on button "Next" at bounding box center [1035, 243] width 59 height 79
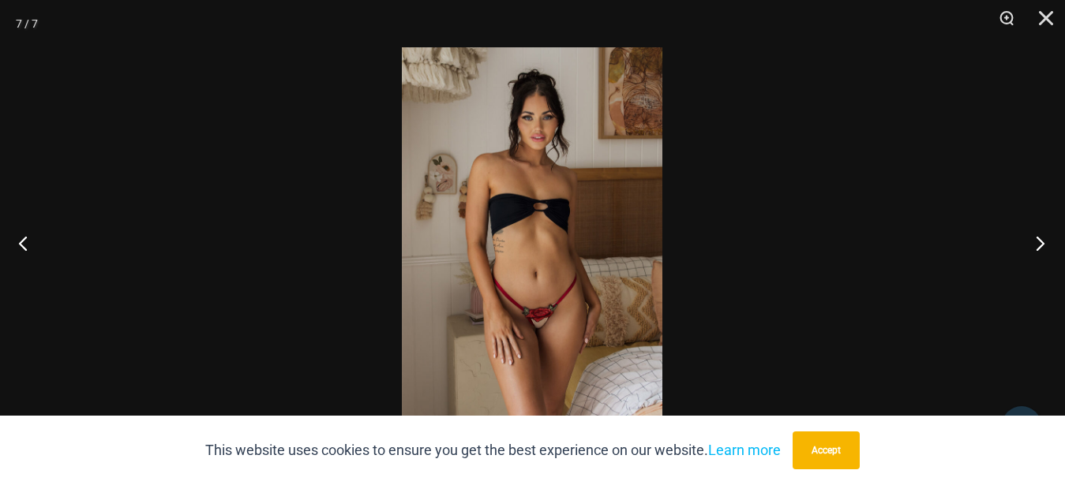
click at [1039, 247] on button "Next" at bounding box center [1035, 243] width 59 height 79
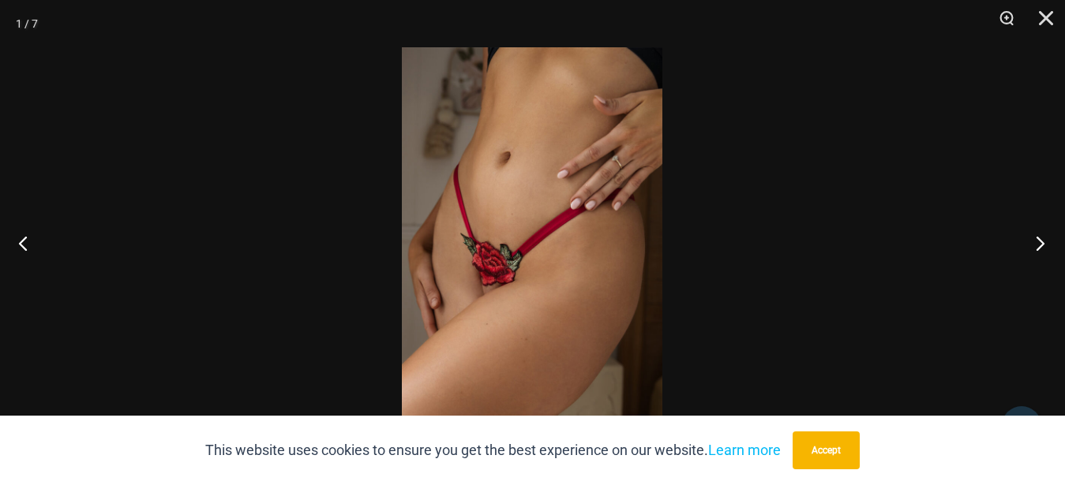
click at [1039, 247] on button "Next" at bounding box center [1035, 243] width 59 height 79
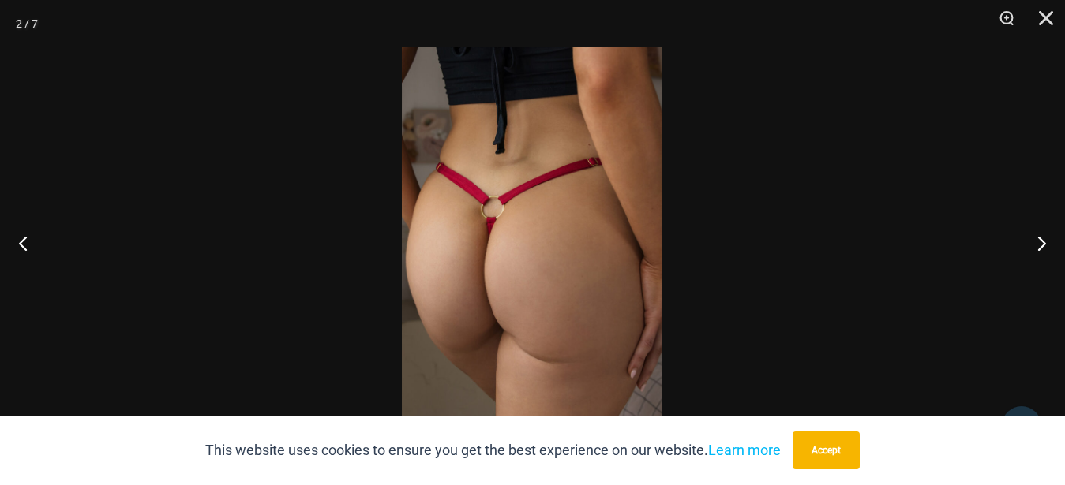
click at [936, 214] on div at bounding box center [532, 242] width 1065 height 485
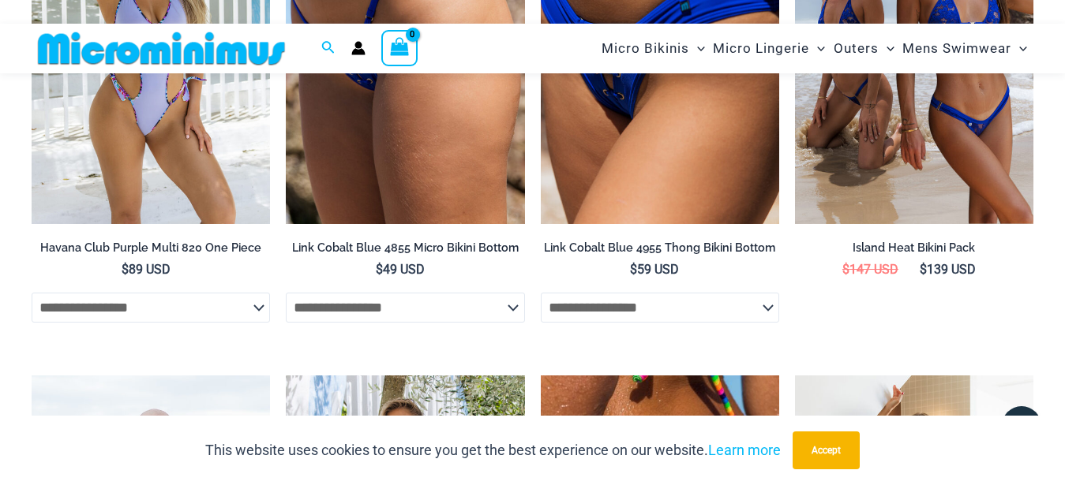
scroll to position [1355, 0]
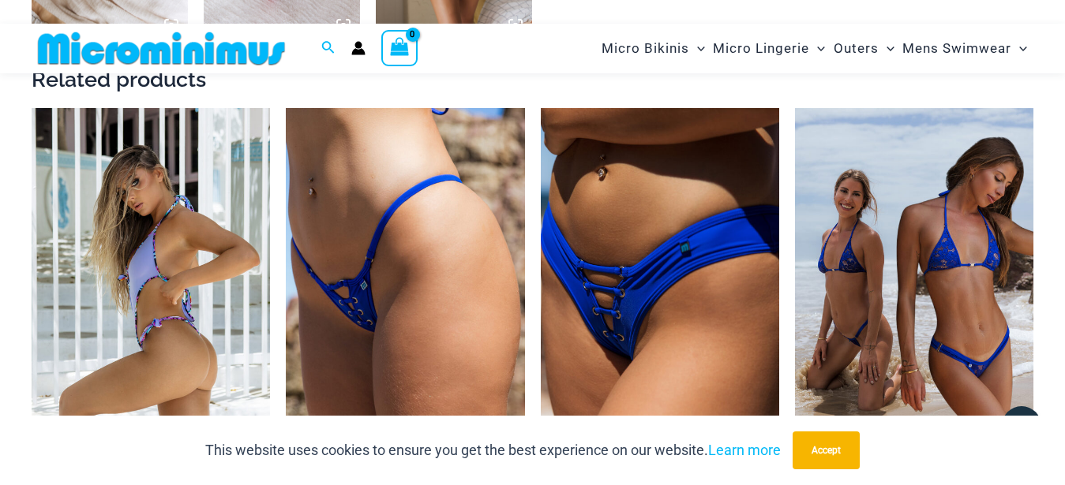
click at [175, 313] on img at bounding box center [151, 287] width 238 height 358
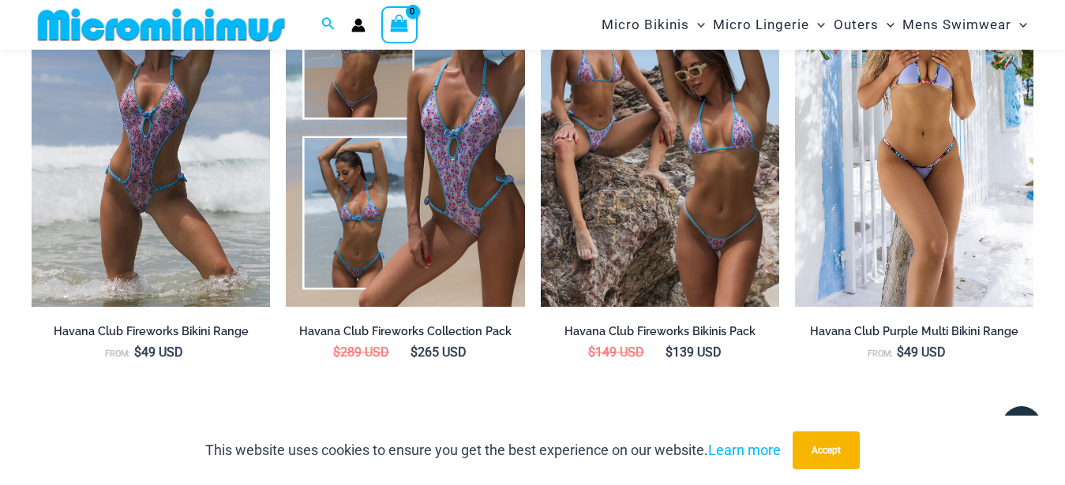
scroll to position [2321, 0]
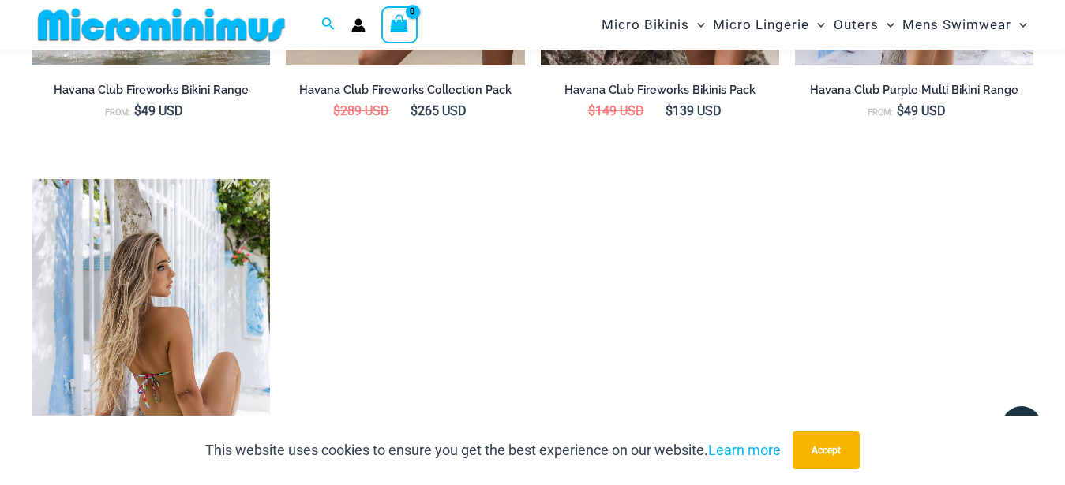
click at [196, 275] on img at bounding box center [151, 358] width 238 height 358
